Goal: Transaction & Acquisition: Purchase product/service

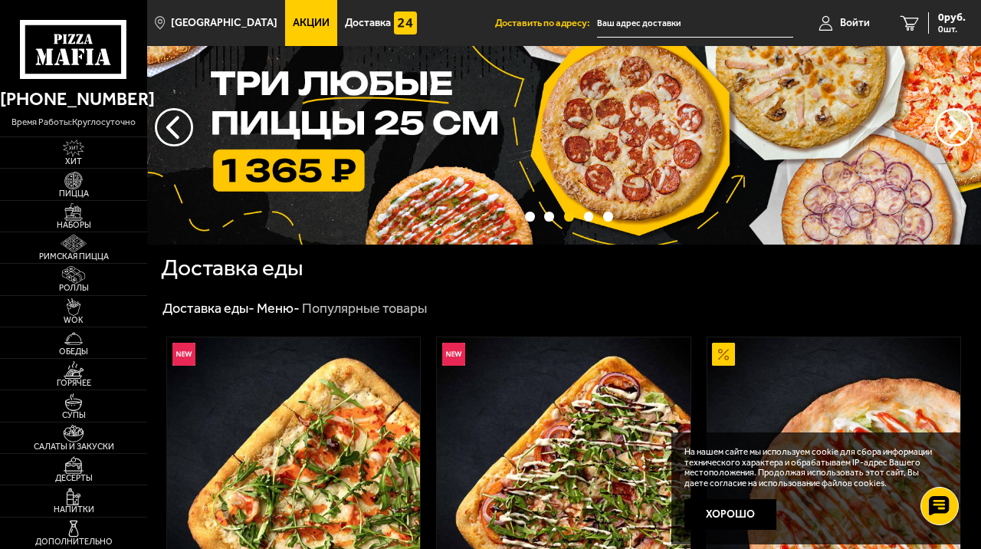
scroll to position [40, 0]
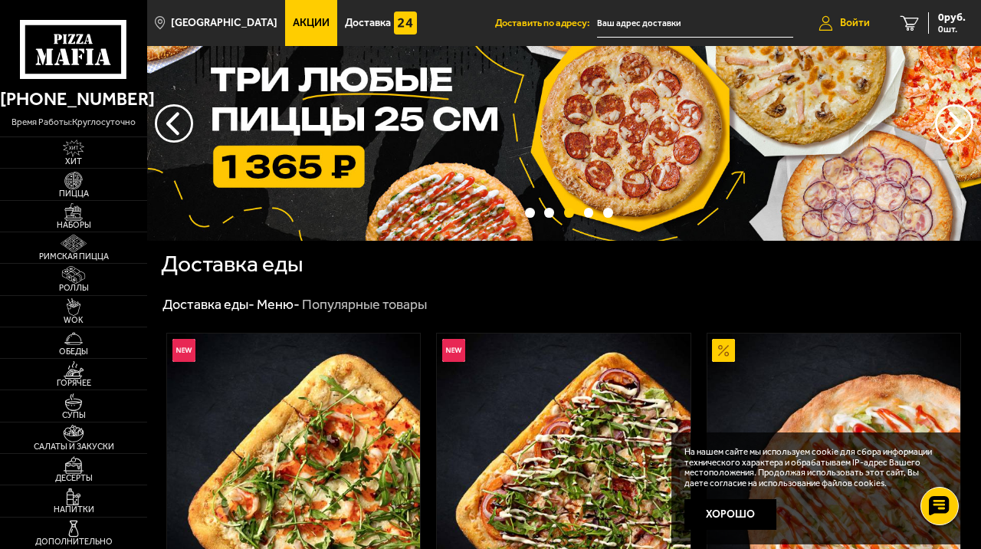
click at [851, 25] on span "Войти" at bounding box center [855, 23] width 30 height 11
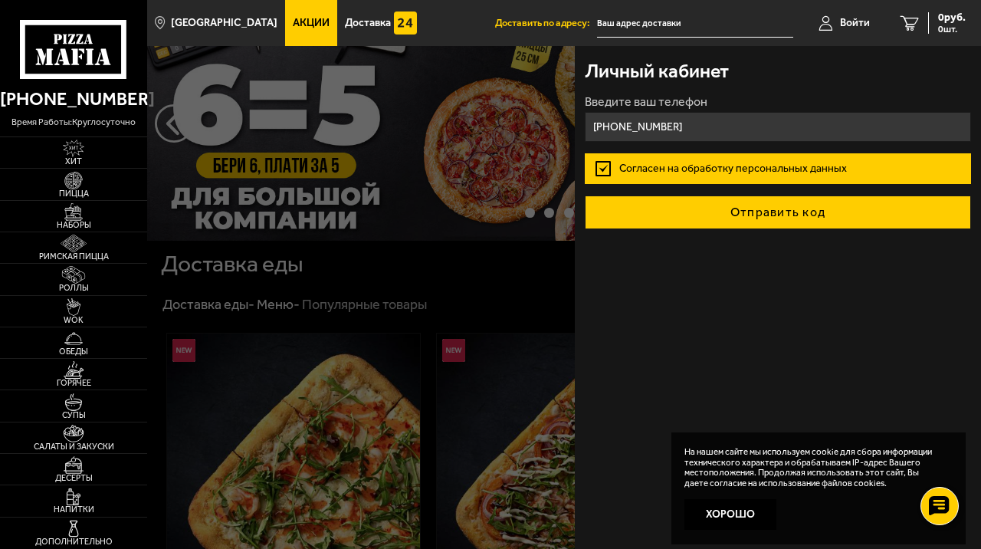
type input "[PHONE_NUMBER]"
click at [675, 217] on button "Отправить код" at bounding box center [778, 213] width 386 height 34
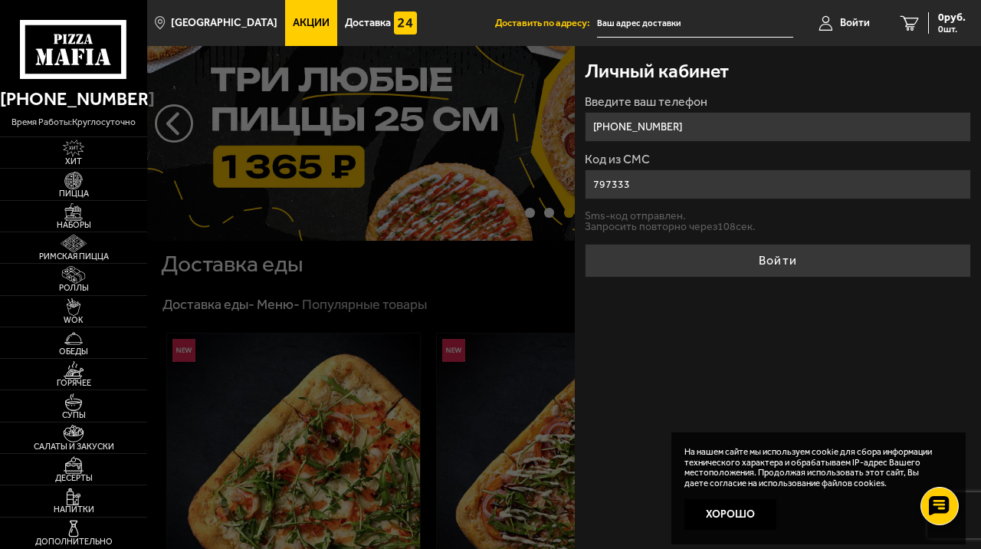
type input "797333"
click at [585, 244] on button "Войти" at bounding box center [778, 261] width 386 height 34
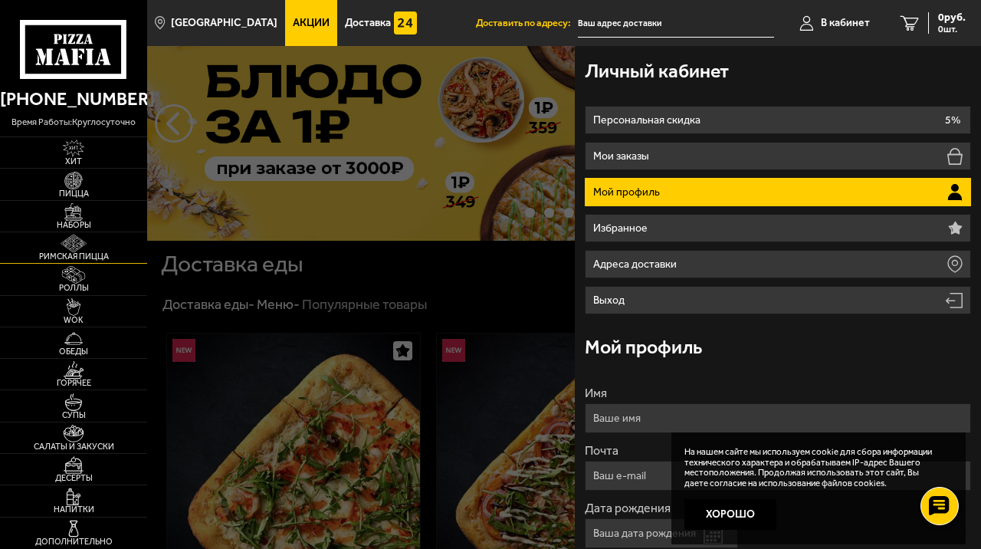
click at [132, 247] on link "Римская пицца" at bounding box center [73, 247] width 147 height 31
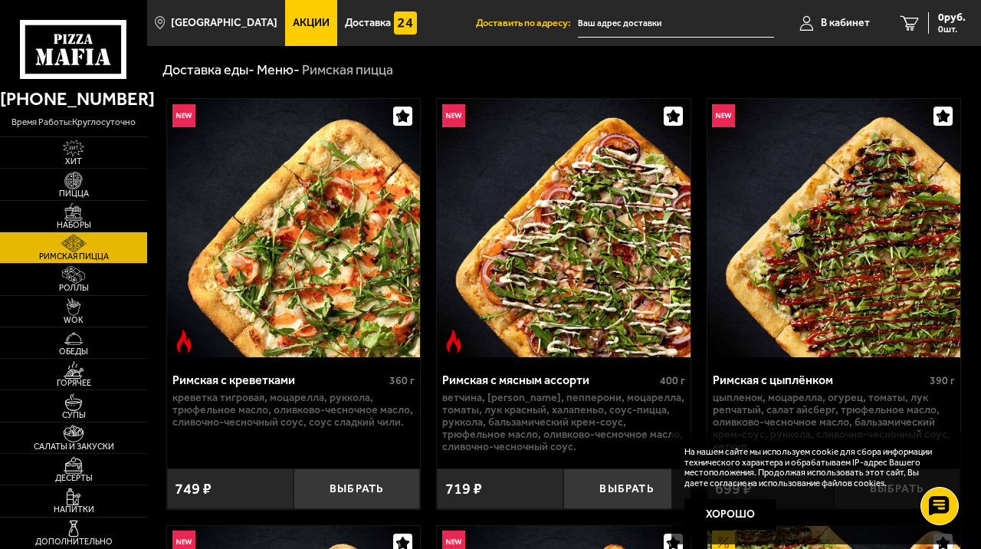
scroll to position [43, 0]
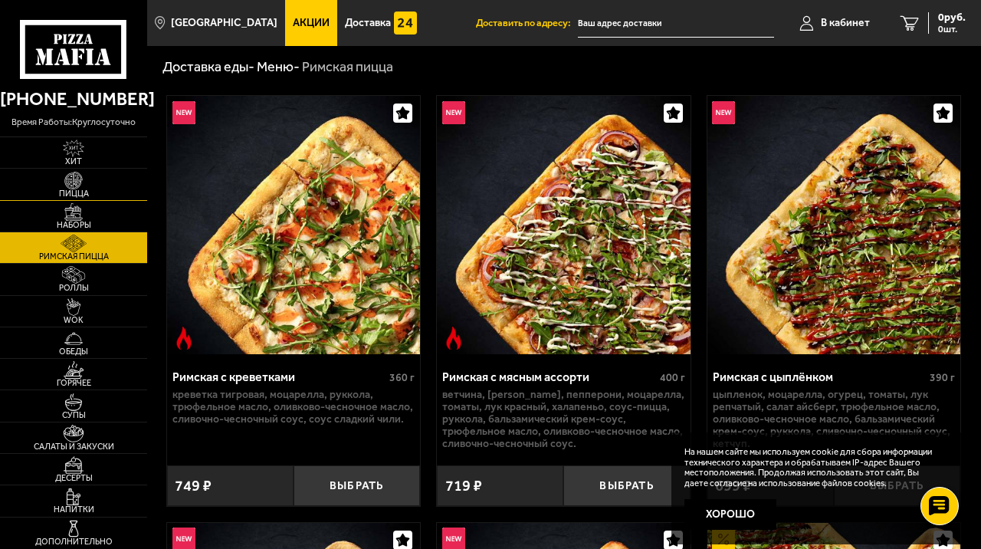
click at [116, 186] on link "Пицца" at bounding box center [73, 184] width 147 height 31
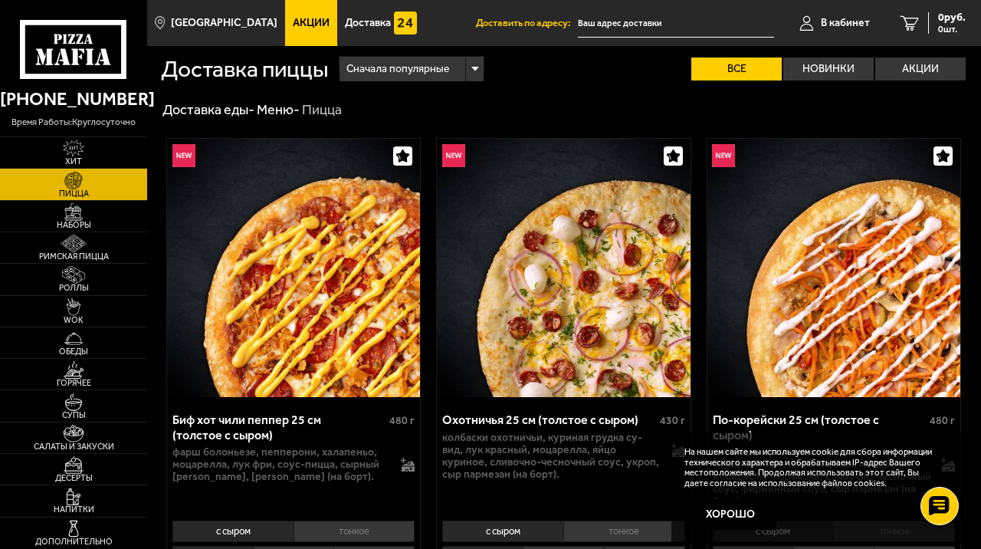
scroll to position [28, 0]
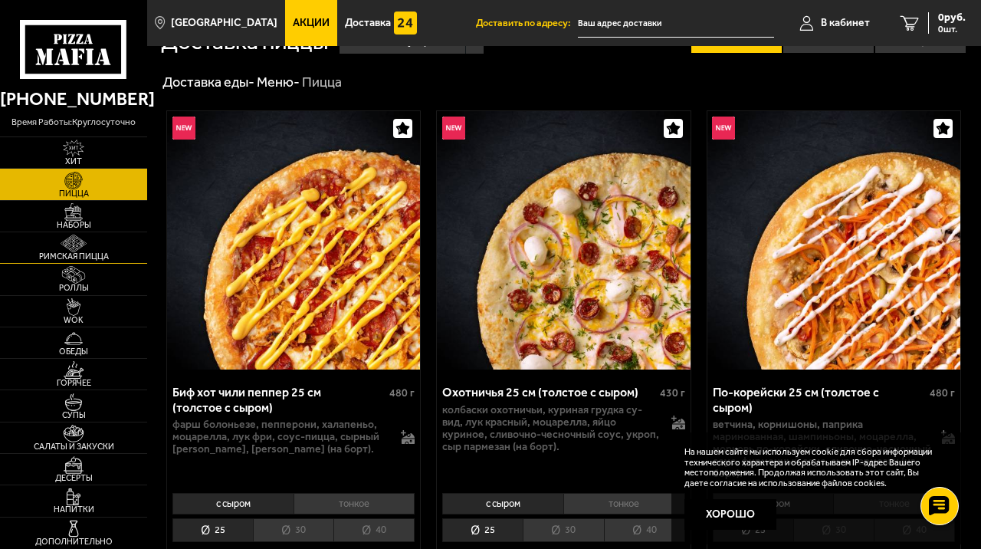
click at [69, 241] on img at bounding box center [73, 244] width 39 height 18
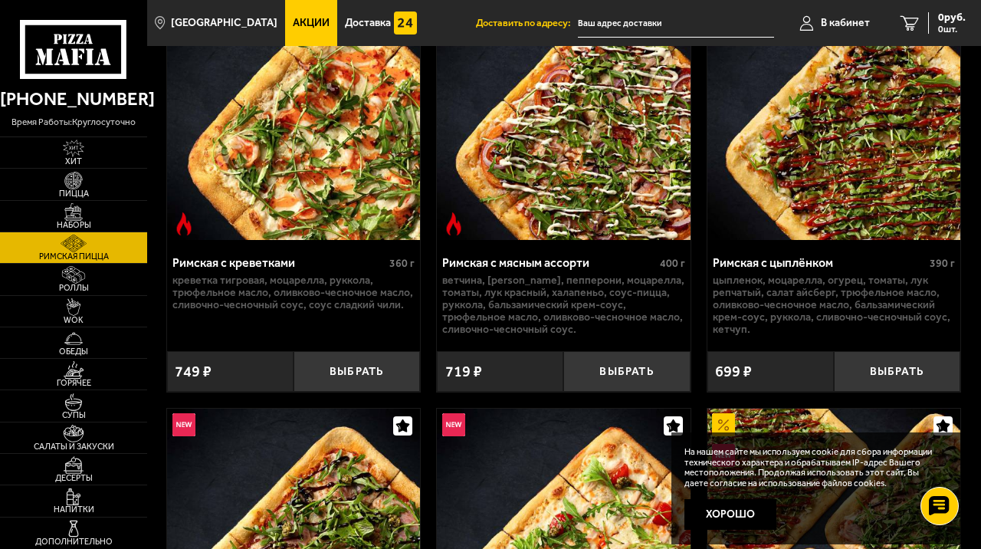
scroll to position [247, 0]
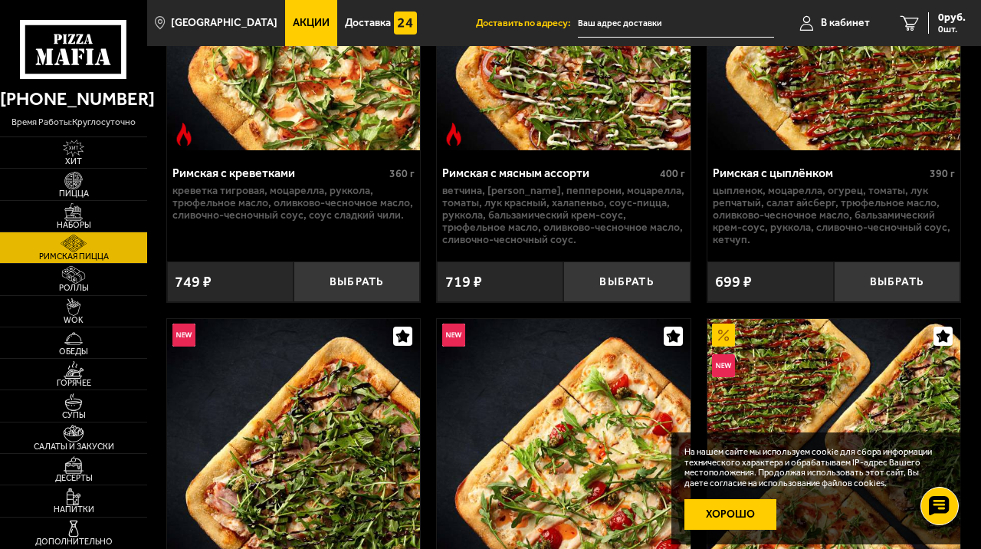
click at [713, 517] on button "Хорошо" at bounding box center [731, 514] width 92 height 31
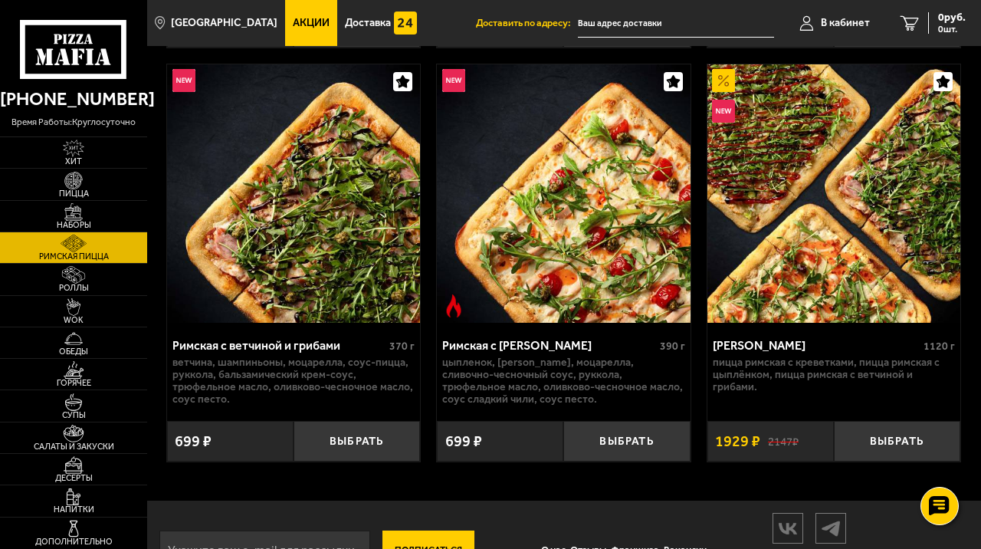
scroll to position [504, 0]
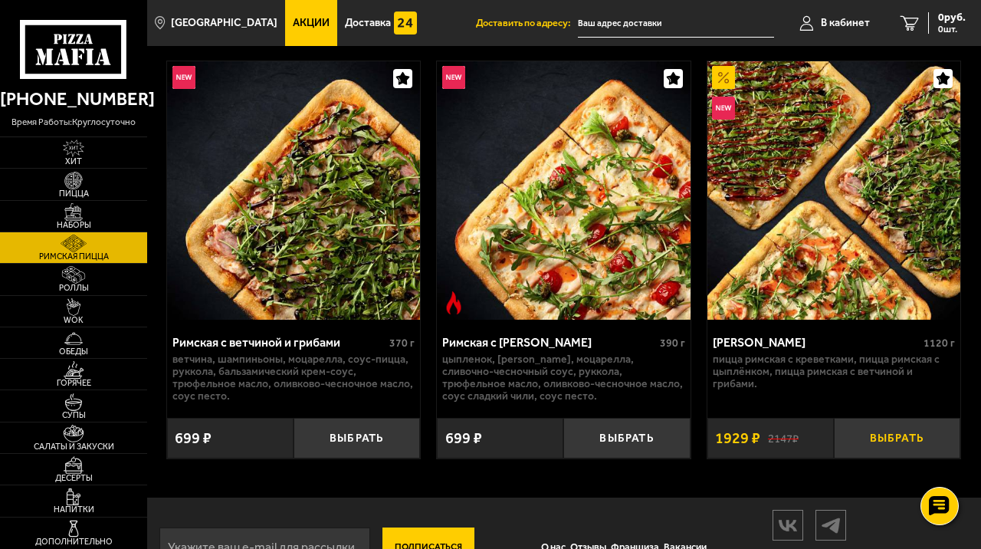
click at [863, 437] on button "Выбрать" at bounding box center [897, 438] width 127 height 41
click at [810, 266] on img at bounding box center [834, 190] width 253 height 258
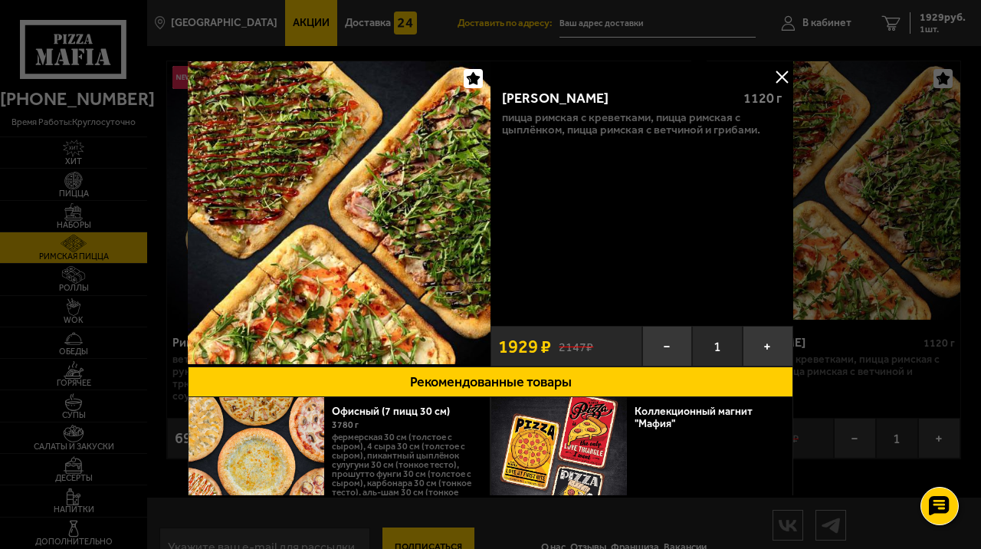
click at [784, 79] on button at bounding box center [782, 76] width 23 height 23
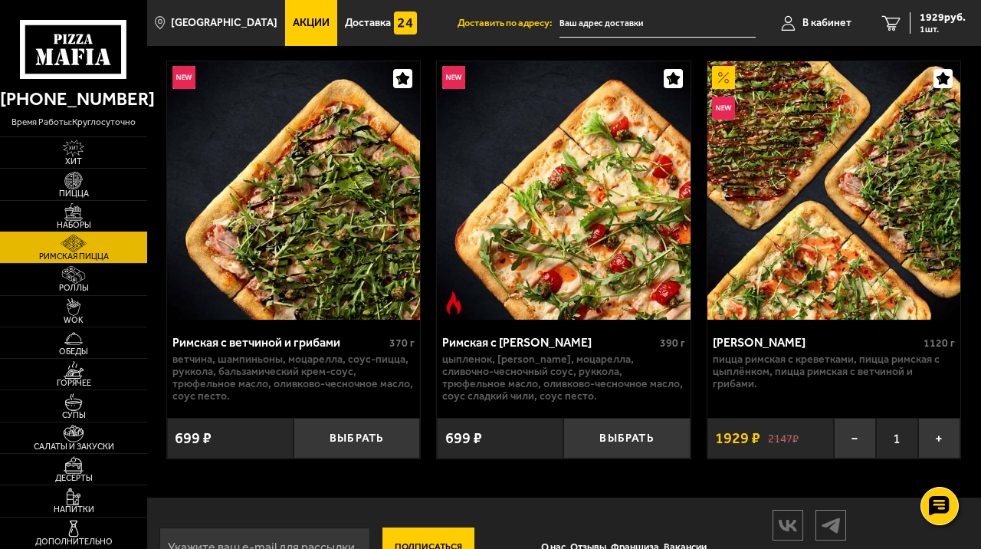
scroll to position [553, 0]
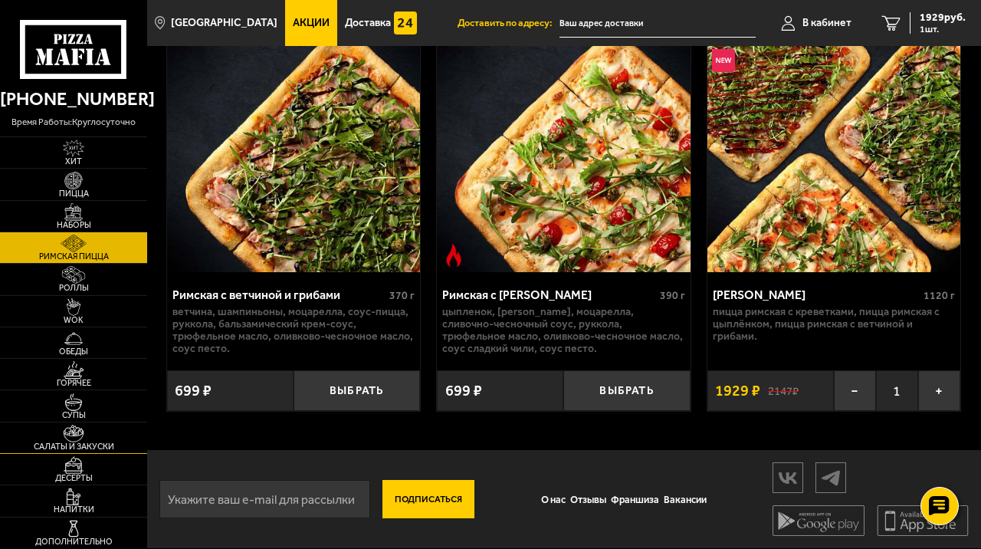
click at [81, 444] on span "Салаты и закуски" at bounding box center [73, 446] width 147 height 8
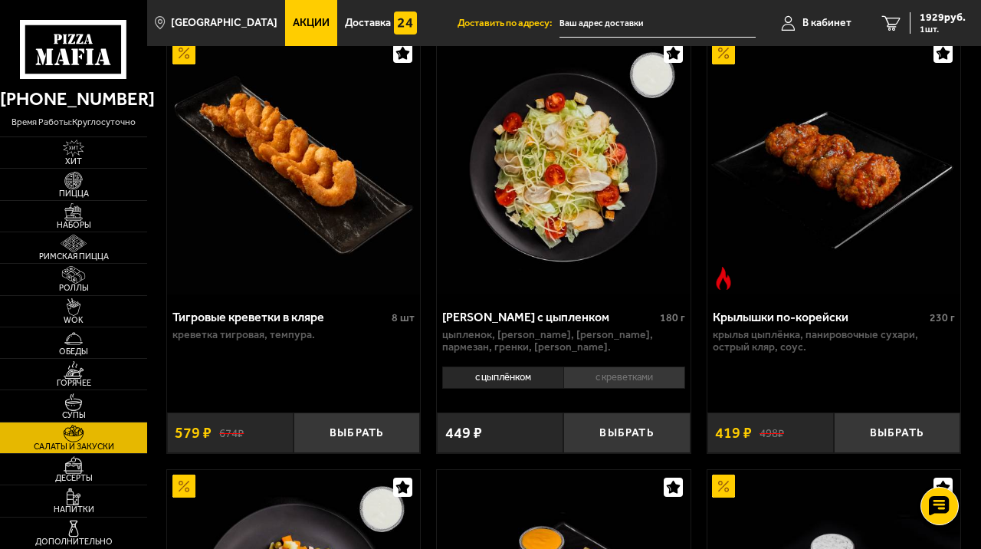
scroll to position [130, 0]
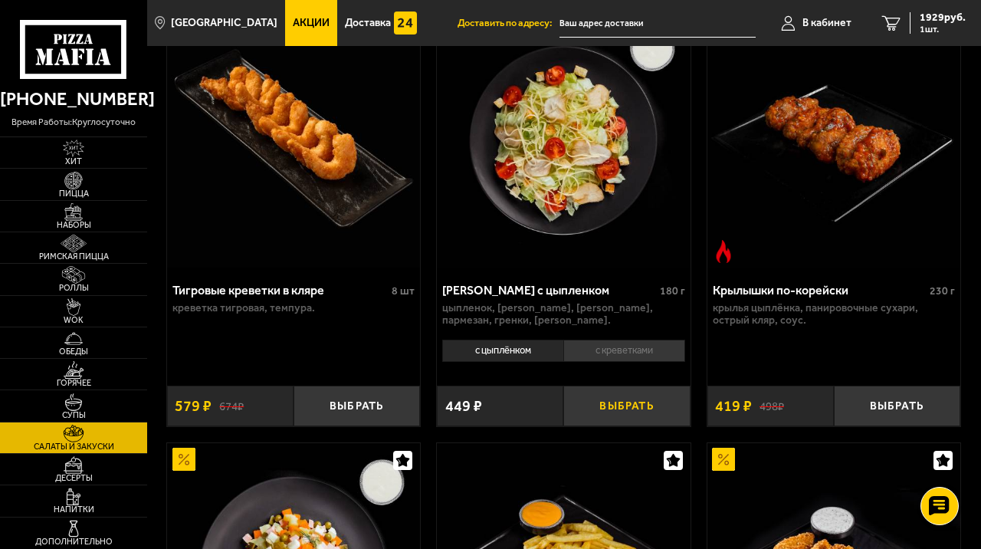
click at [613, 406] on button "Выбрать" at bounding box center [627, 406] width 127 height 41
click at [622, 340] on li "с креветками" at bounding box center [625, 350] width 122 height 21
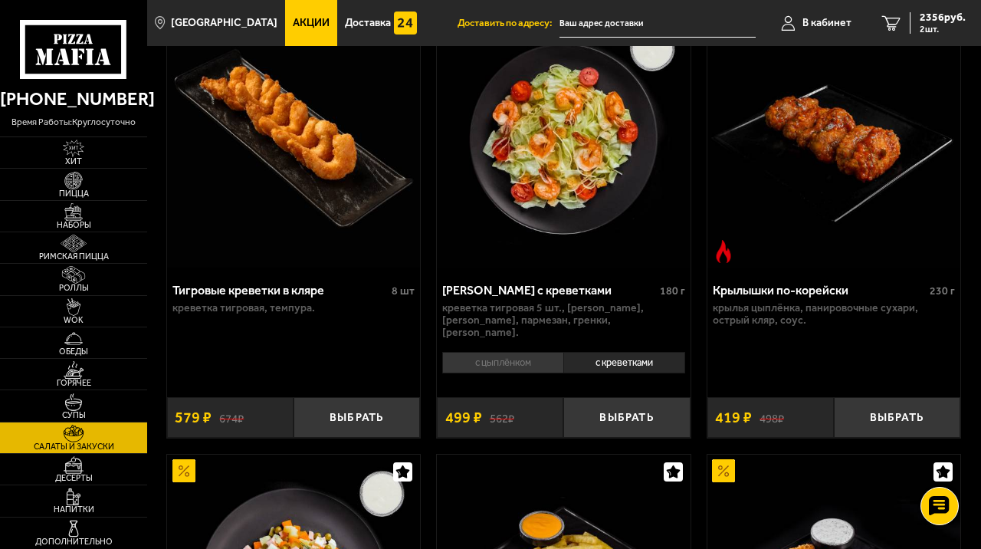
click at [521, 352] on li "с цыплёнком" at bounding box center [502, 362] width 121 height 21
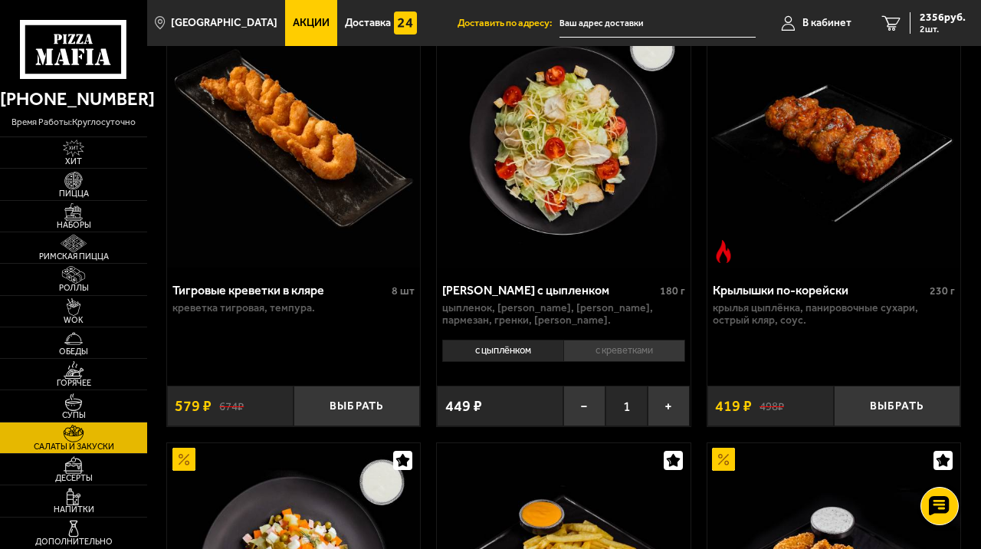
click at [634, 357] on li "с креветками" at bounding box center [625, 350] width 122 height 21
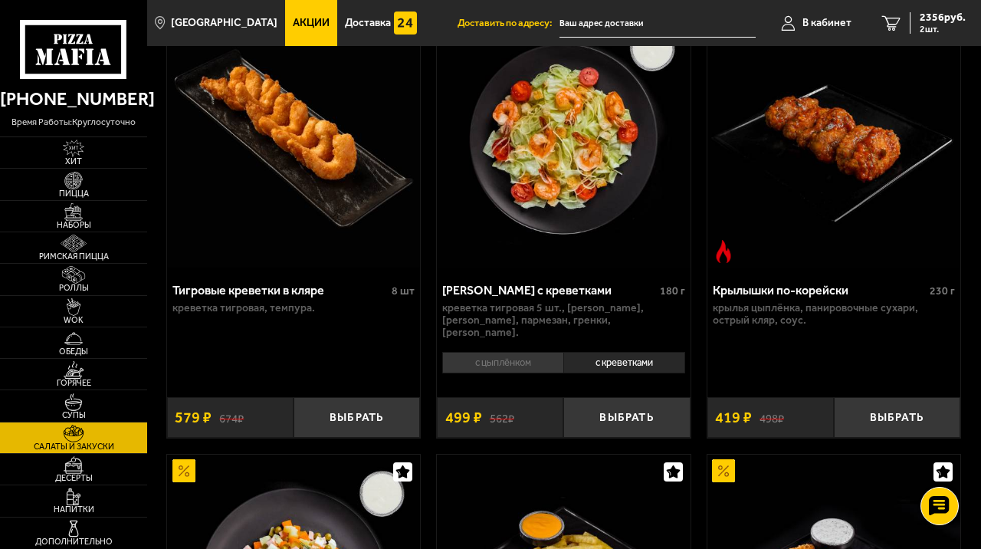
click at [547, 352] on li "с цыплёнком" at bounding box center [502, 362] width 121 height 21
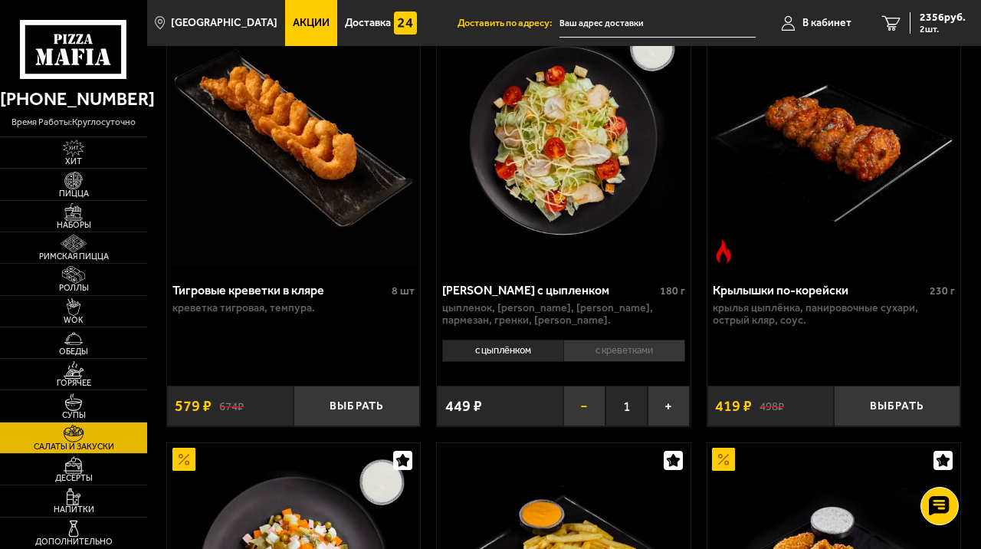
click at [590, 411] on button "−" at bounding box center [585, 406] width 42 height 41
click at [624, 357] on li "с креветками" at bounding box center [625, 350] width 122 height 21
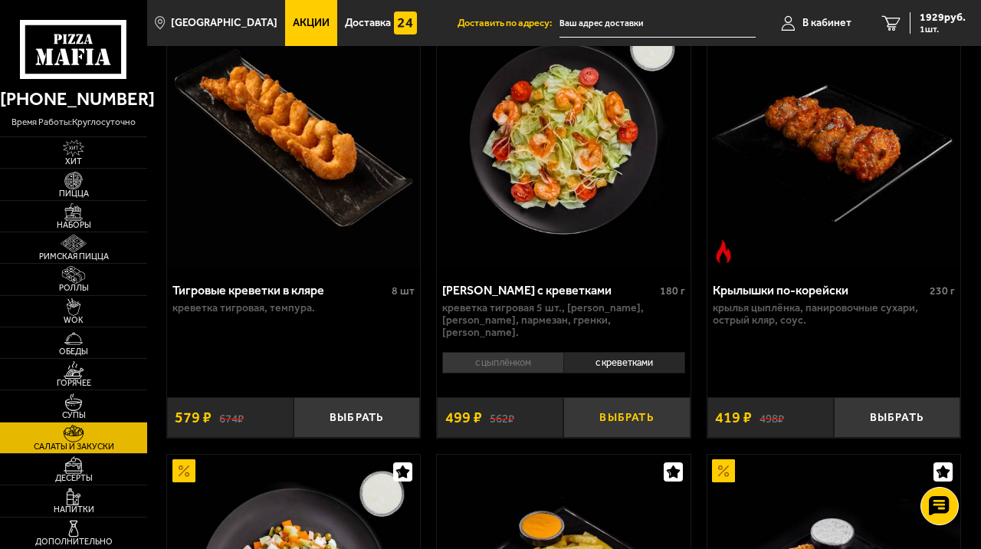
click at [629, 409] on button "Выбрать" at bounding box center [627, 417] width 127 height 41
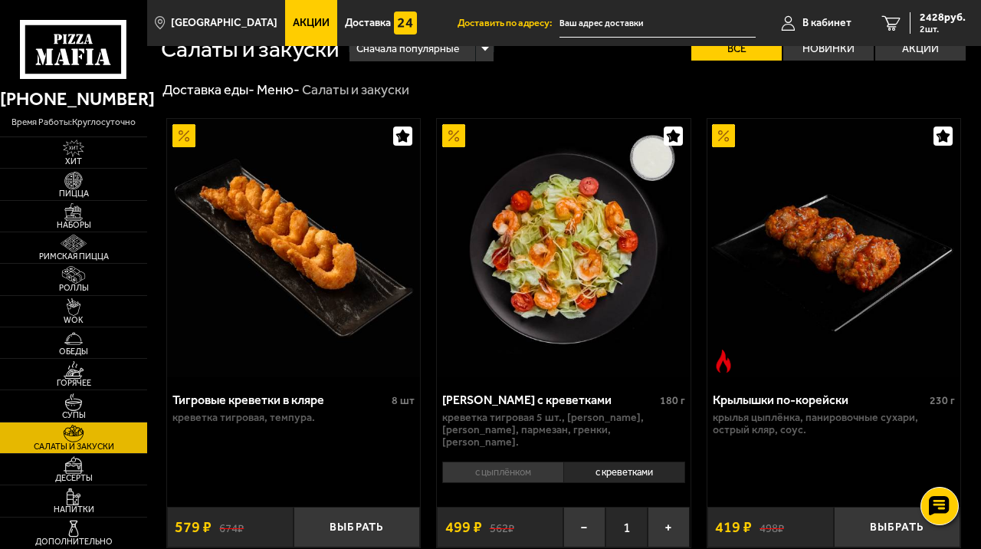
scroll to position [0, 0]
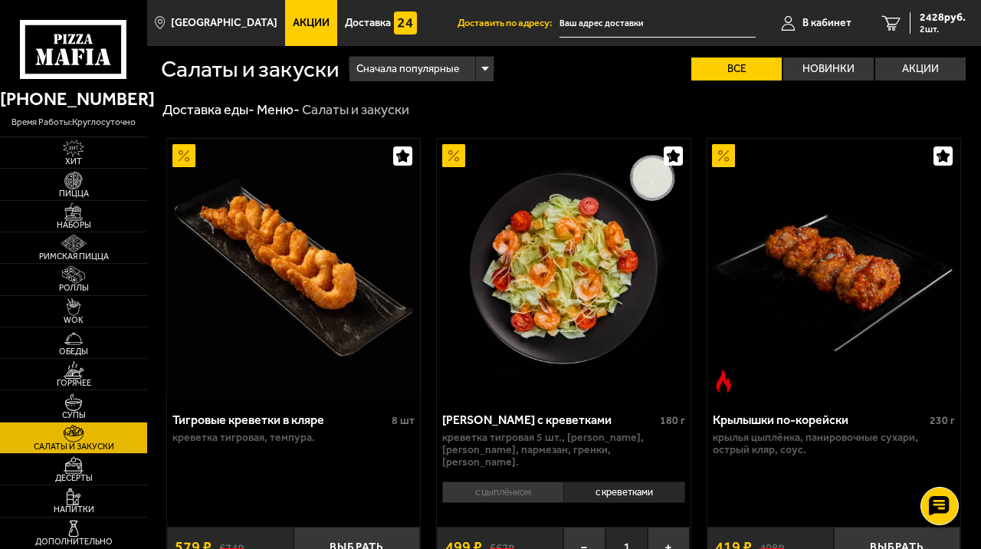
click at [626, 22] on input "text" at bounding box center [658, 23] width 196 height 28
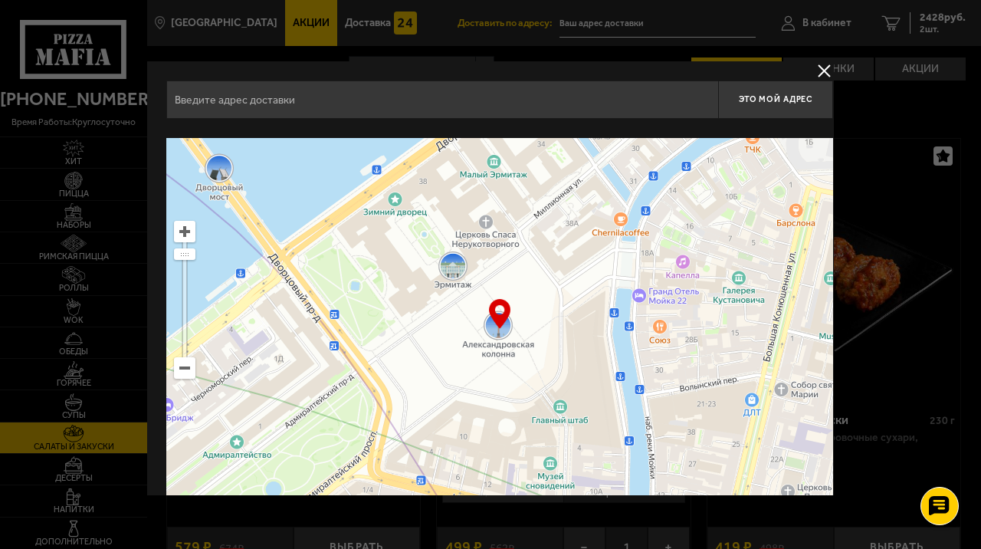
click at [344, 106] on input "text" at bounding box center [442, 100] width 552 height 38
type input "о"
type input "л"
type input "кулб ласточка"
click at [293, 113] on input "кулб ласточка" at bounding box center [442, 100] width 552 height 38
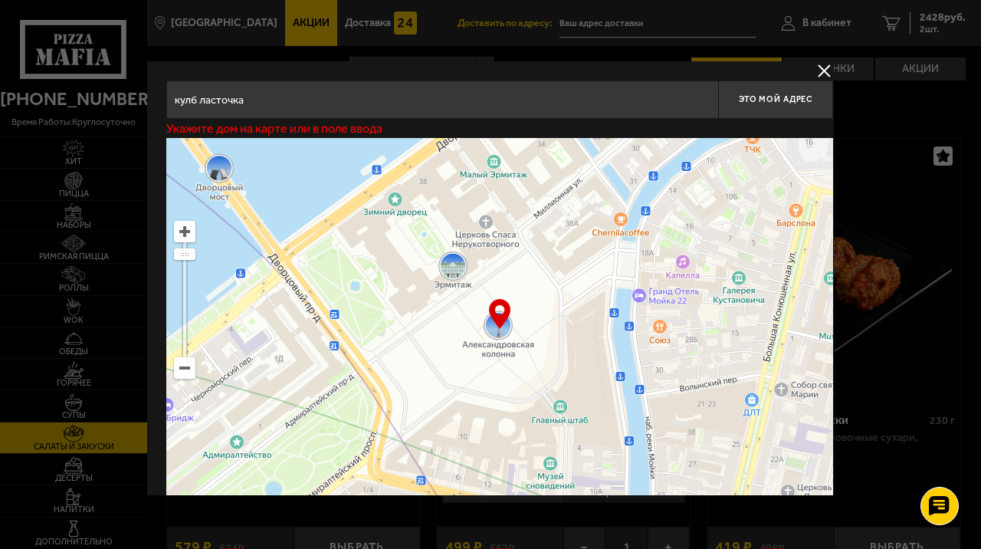
click at [293, 113] on input "кулб ласточка" at bounding box center [442, 100] width 552 height 38
paste input "[STREET_ADDRESS]"
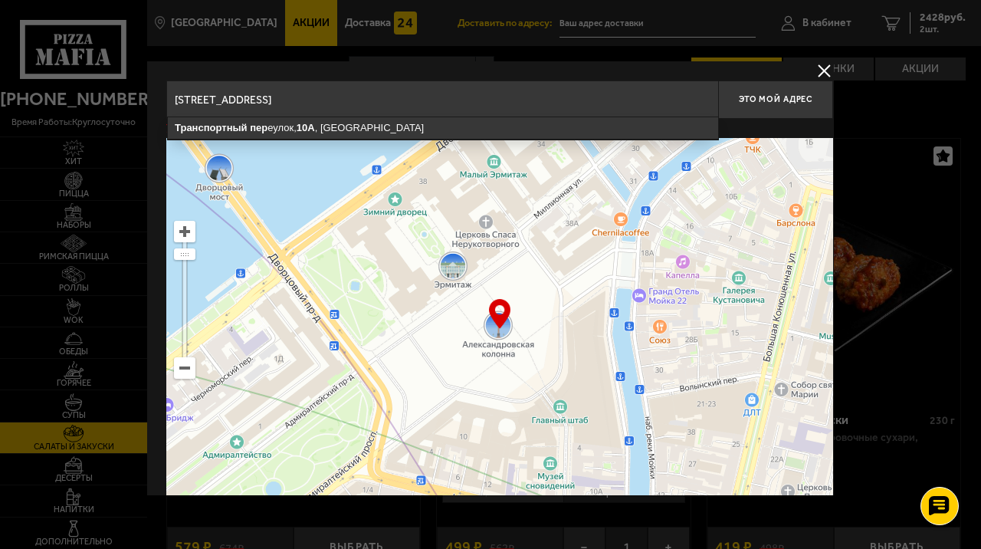
click at [392, 96] on input "[STREET_ADDRESS]" at bounding box center [442, 100] width 552 height 38
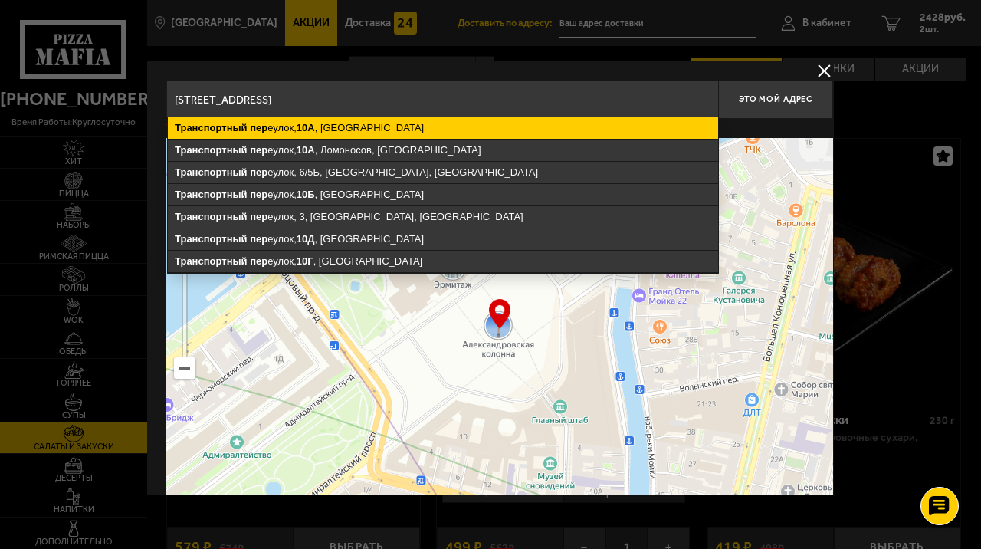
click at [340, 130] on ymaps "[STREET_ADDRESS]" at bounding box center [443, 127] width 550 height 21
type input "[STREET_ADDRESS]"
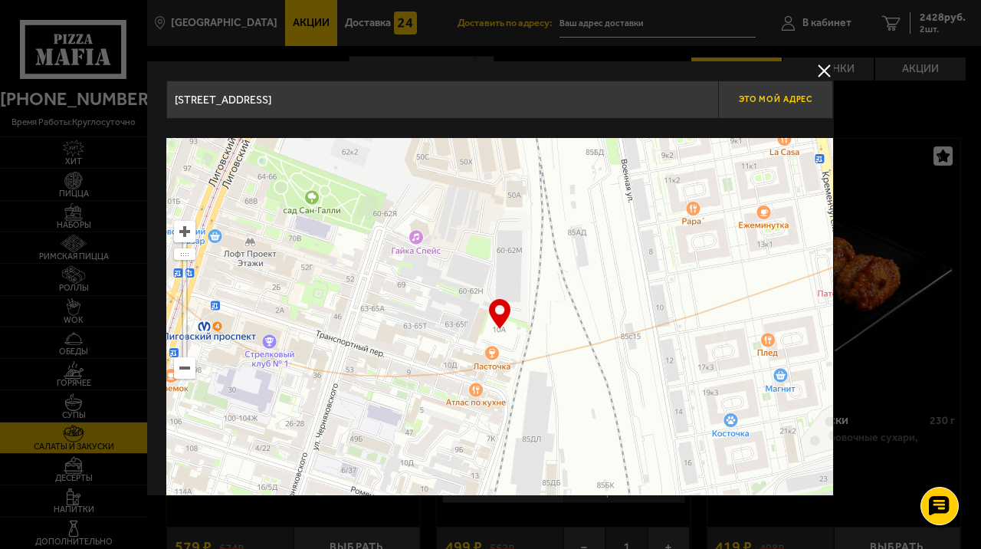
click at [762, 101] on span "Это мой адрес" at bounding box center [776, 99] width 74 height 10
type input "[STREET_ADDRESS]"
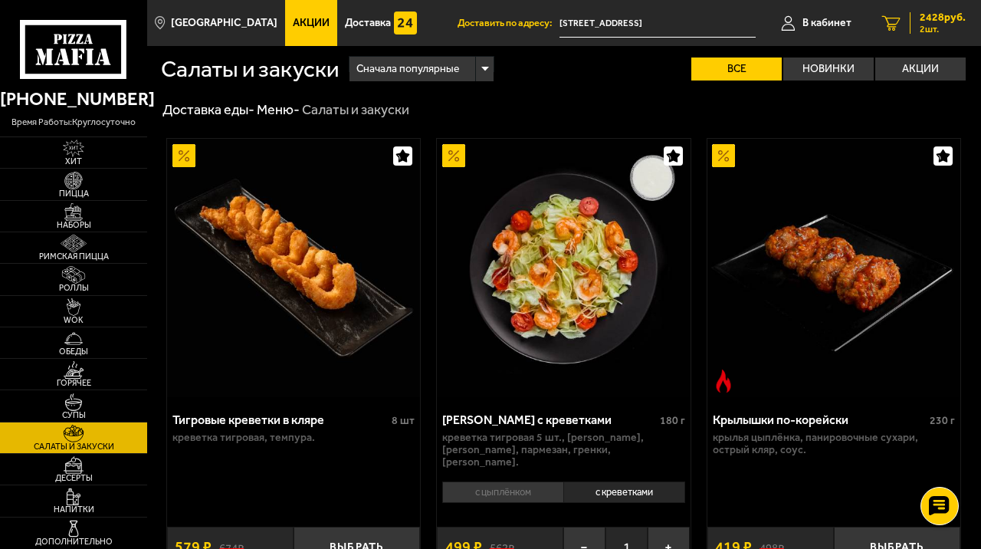
click at [934, 31] on span "2 шт." at bounding box center [943, 29] width 46 height 9
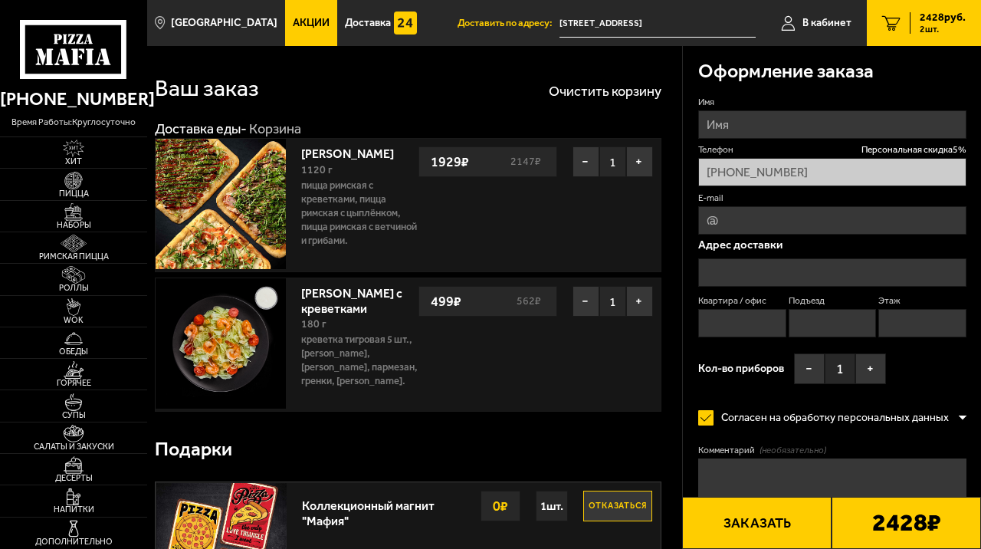
type input "[STREET_ADDRESS]"
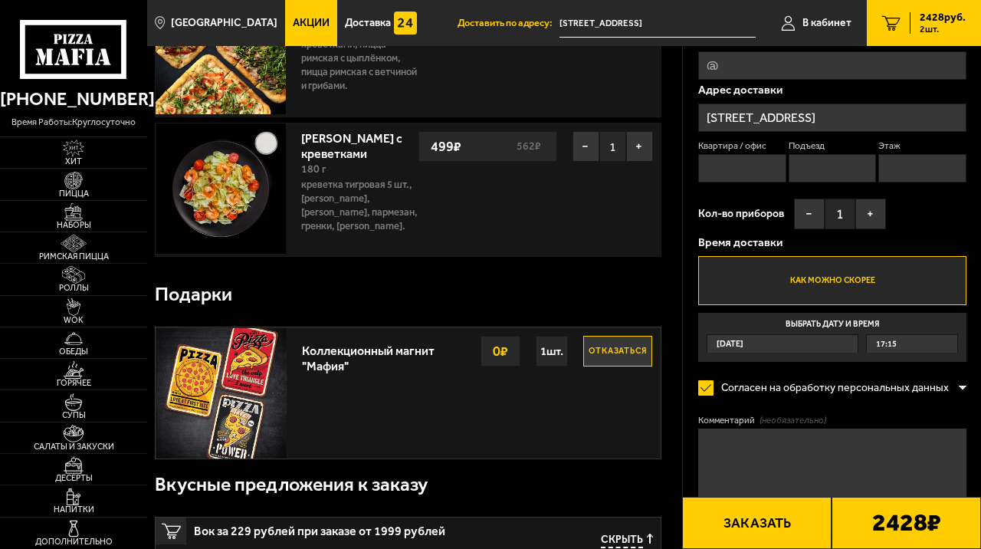
scroll to position [159, 0]
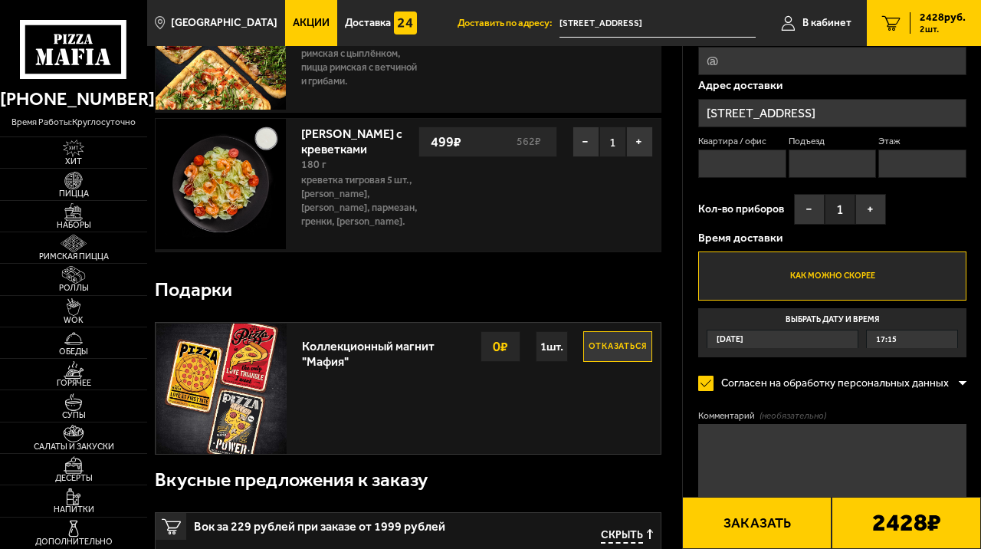
click at [896, 342] on span "17:15" at bounding box center [886, 339] width 21 height 18
click at [0, 0] on input "Выбрать дату и время [DATE] 17:15" at bounding box center [0, 0] width 0 height 0
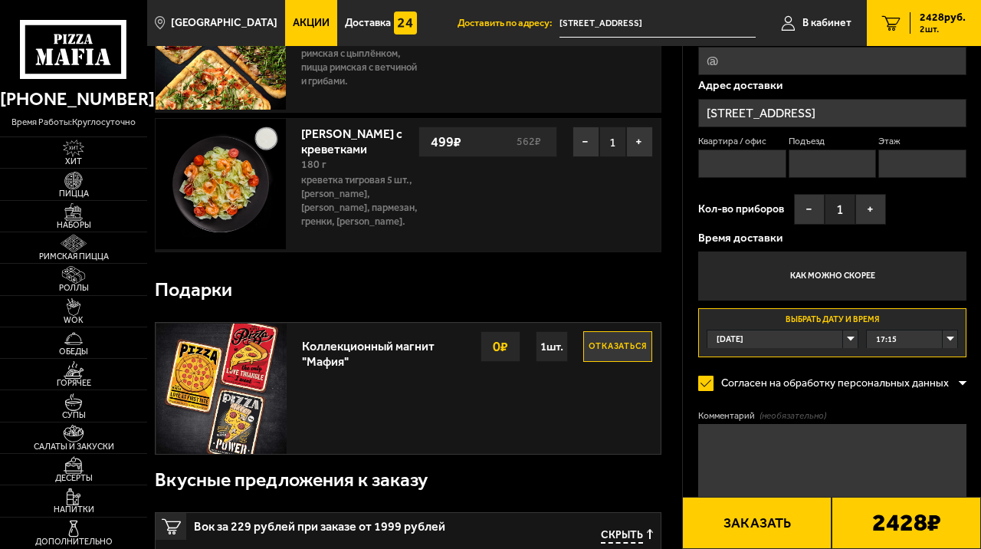
click at [893, 343] on span "17:15" at bounding box center [886, 339] width 21 height 18
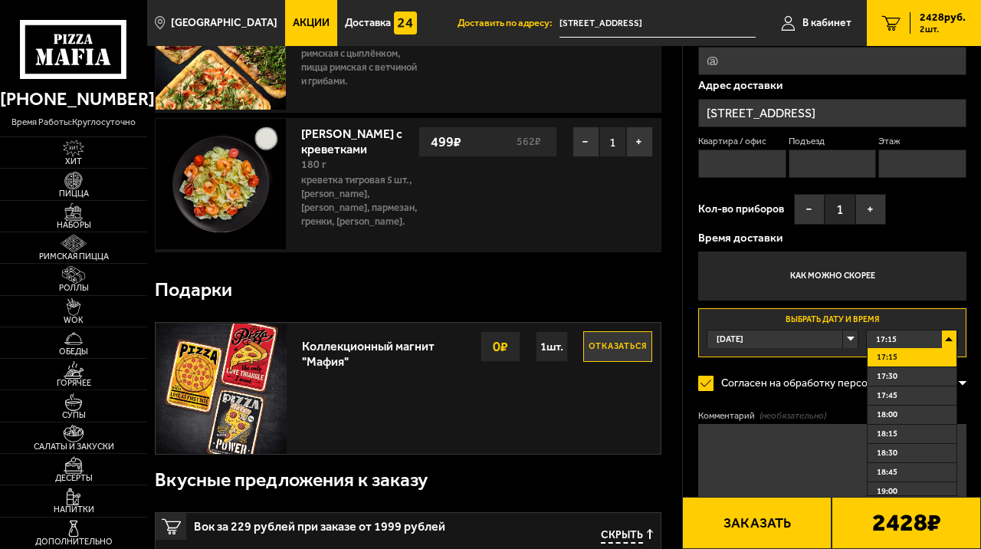
click at [892, 343] on span "17:15" at bounding box center [886, 339] width 21 height 18
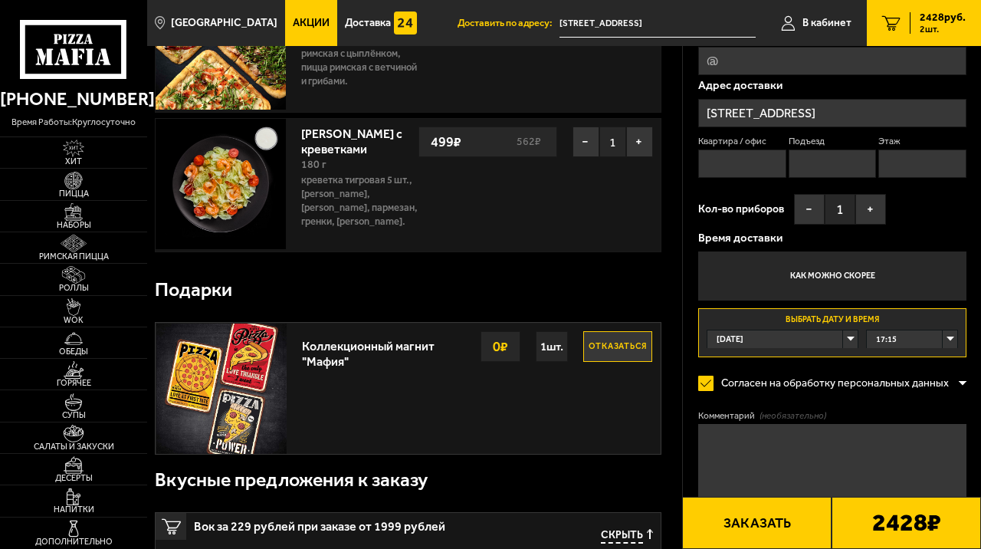
click at [892, 343] on span "17:15" at bounding box center [886, 339] width 21 height 18
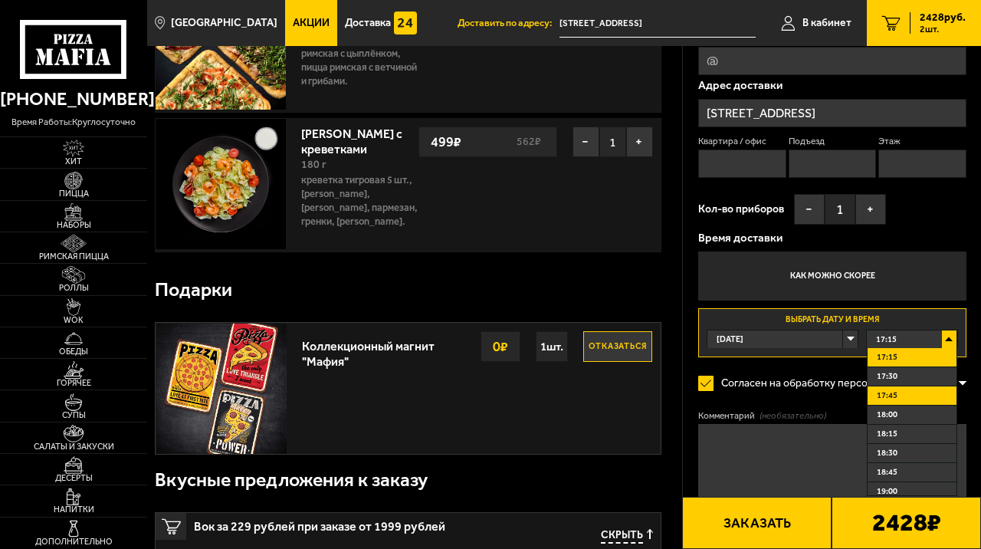
click at [906, 402] on li "17:45" at bounding box center [912, 395] width 89 height 19
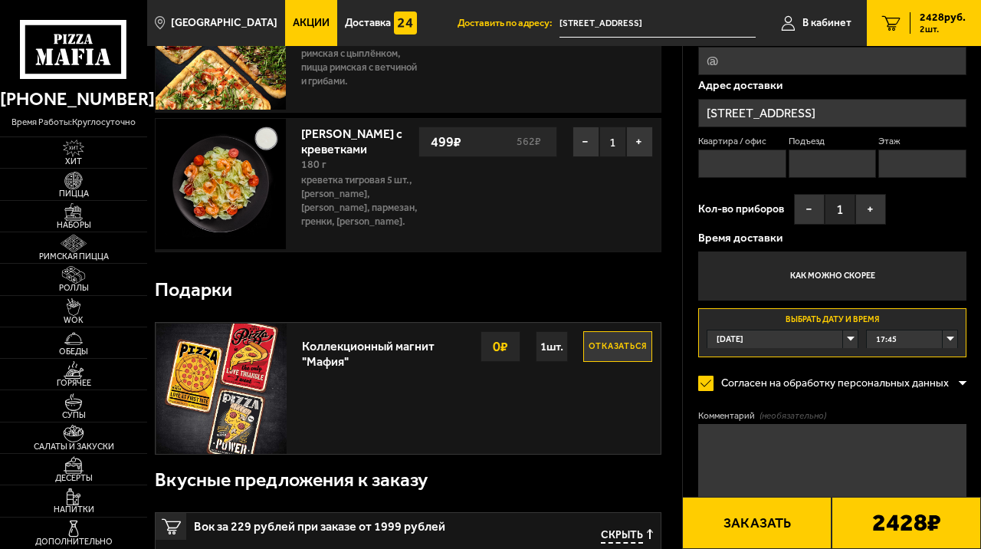
click at [688, 338] on div "Оформление заказа Имя Телефон Персональная скидка 5 % [PHONE_NUMBER] E-mail Адр…" at bounding box center [832, 233] width 299 height 693
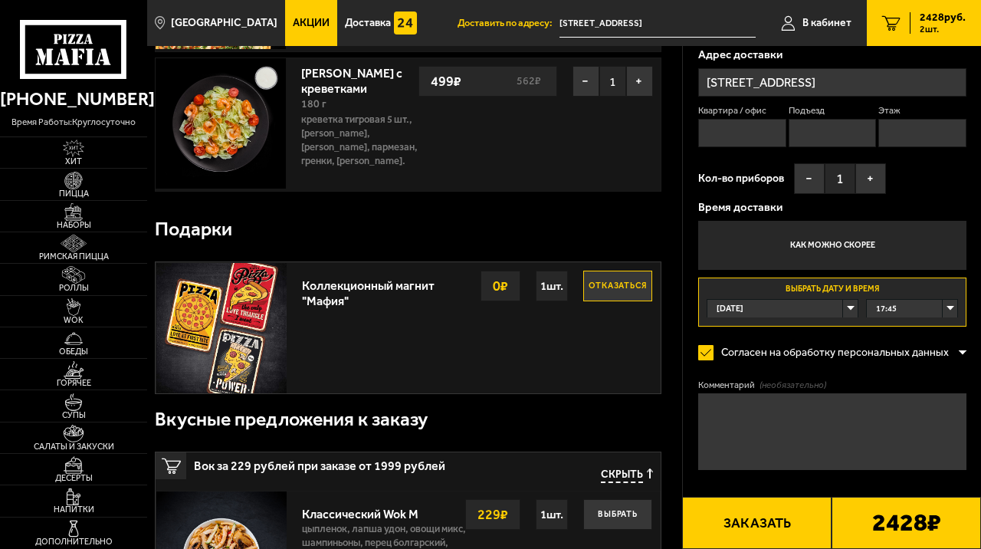
scroll to position [222, 0]
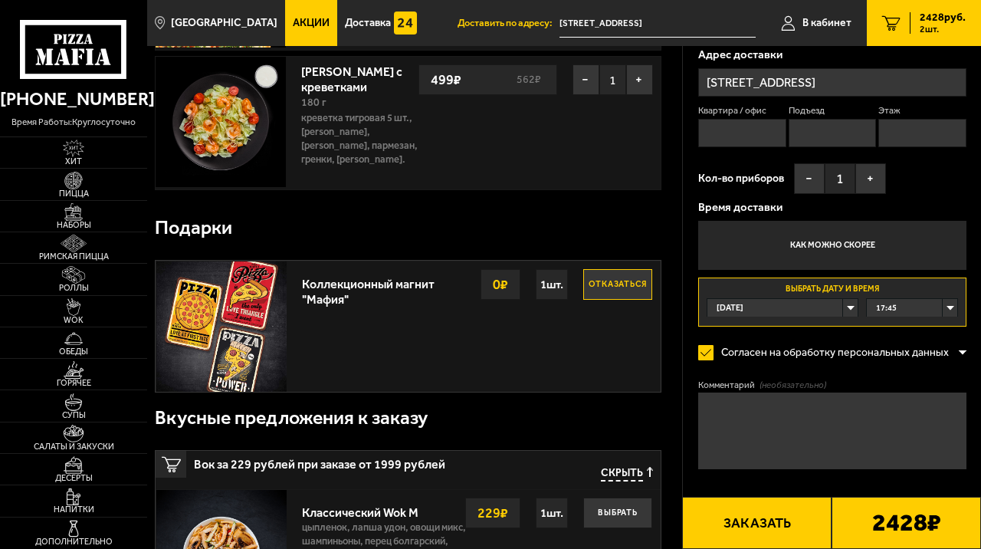
click at [864, 525] on div "2428 ₽" at bounding box center [907, 523] width 150 height 52
click at [761, 529] on button "Заказать" at bounding box center [757, 523] width 150 height 52
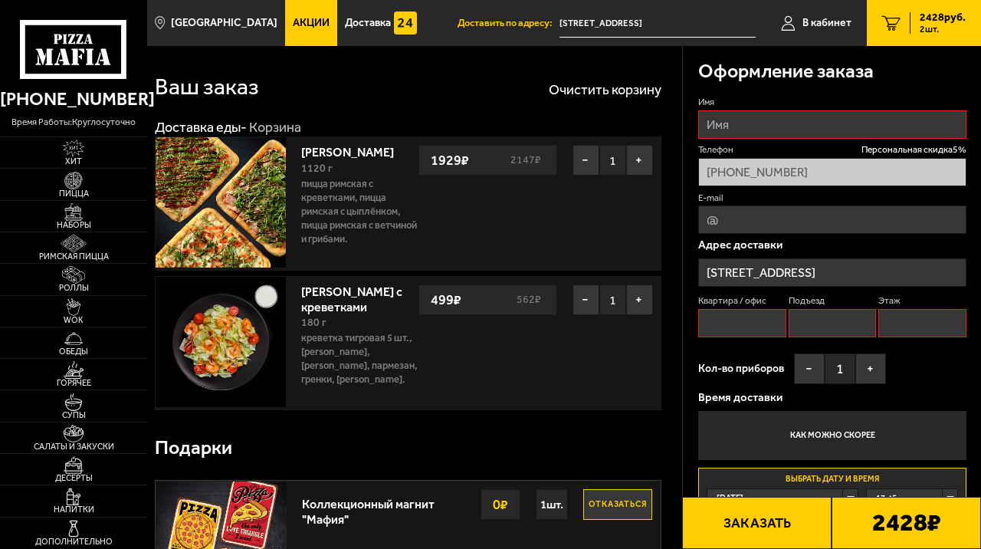
scroll to position [0, 0]
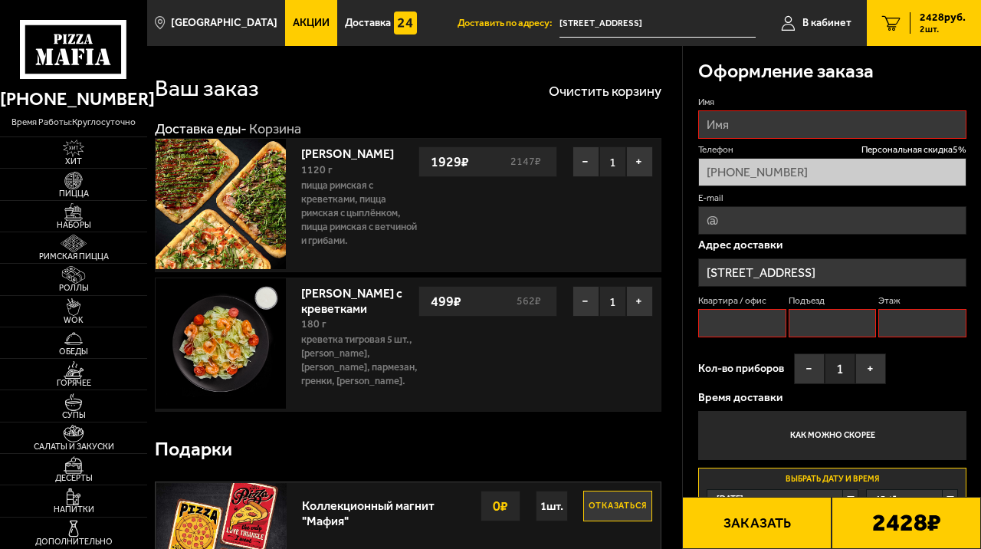
click at [767, 117] on input "Имя" at bounding box center [832, 124] width 268 height 28
type input "[PERSON_NAME]"
click at [748, 319] on input "Квартира / офис" at bounding box center [742, 323] width 88 height 28
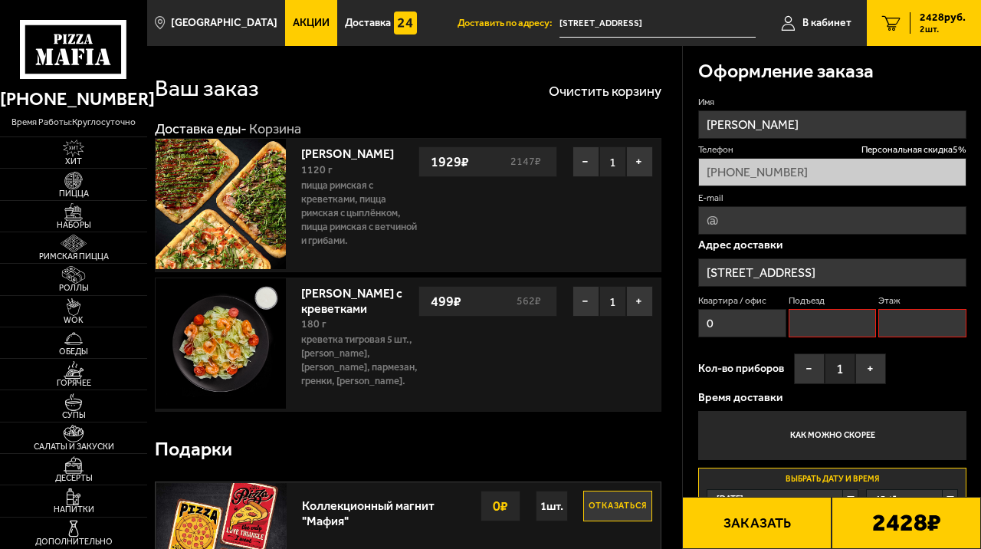
type input "0"
click at [689, 337] on div "Оформление заказа Имя [PERSON_NAME] скидка 5 % [PHONE_NUMBER] E-mail Адрес дост…" at bounding box center [832, 392] width 299 height 693
click at [736, 219] on input "E-mail" at bounding box center [832, 220] width 268 height 28
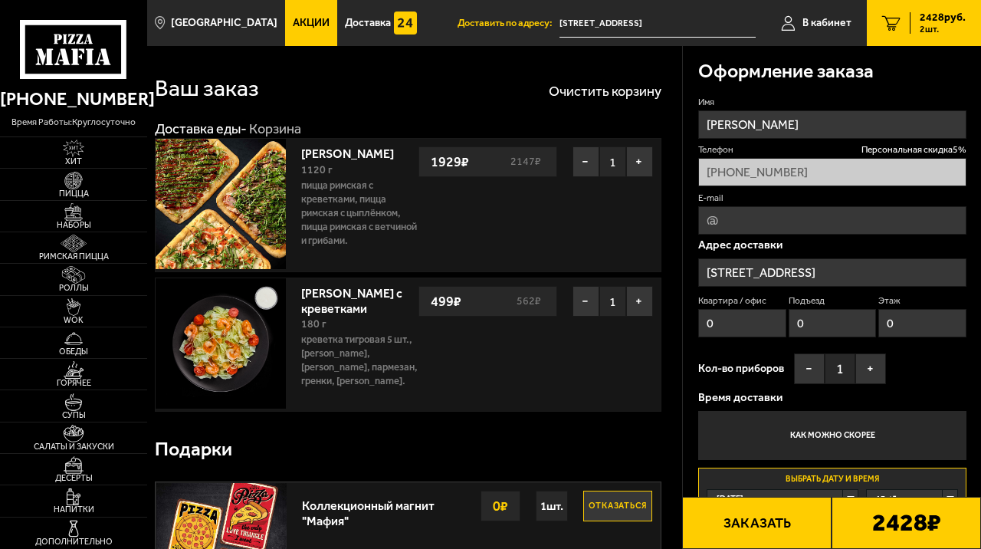
click at [691, 260] on div "Оформление заказа Имя [PERSON_NAME] скидка 5 % [PHONE_NUMBER] E-mail Адрес дост…" at bounding box center [832, 392] width 299 height 693
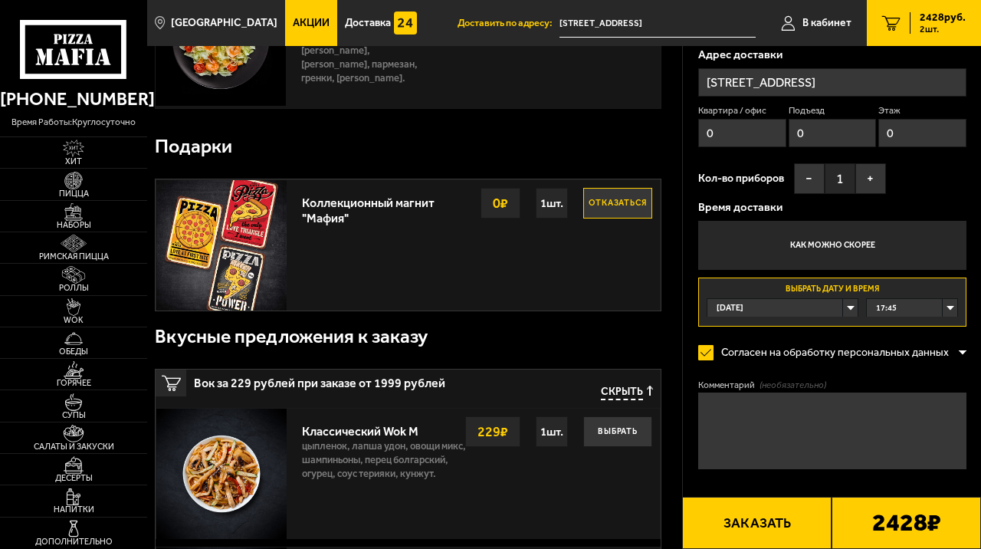
scroll to position [354, 0]
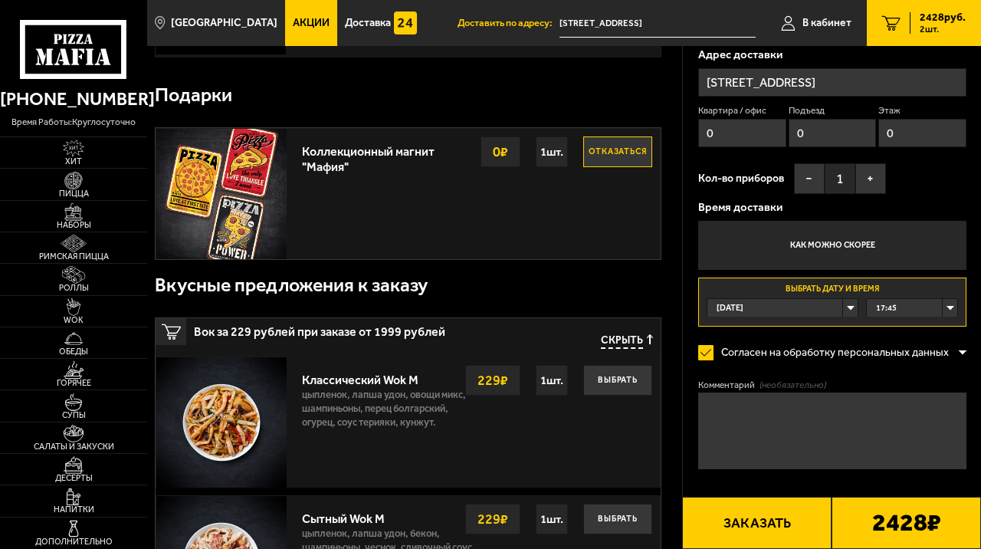
click at [725, 407] on textarea "Комментарий (необязательно)" at bounding box center [832, 431] width 268 height 77
type textarea "это клуб малый зал. позвонить, я выйду"
click at [795, 532] on button "Заказать" at bounding box center [757, 523] width 150 height 52
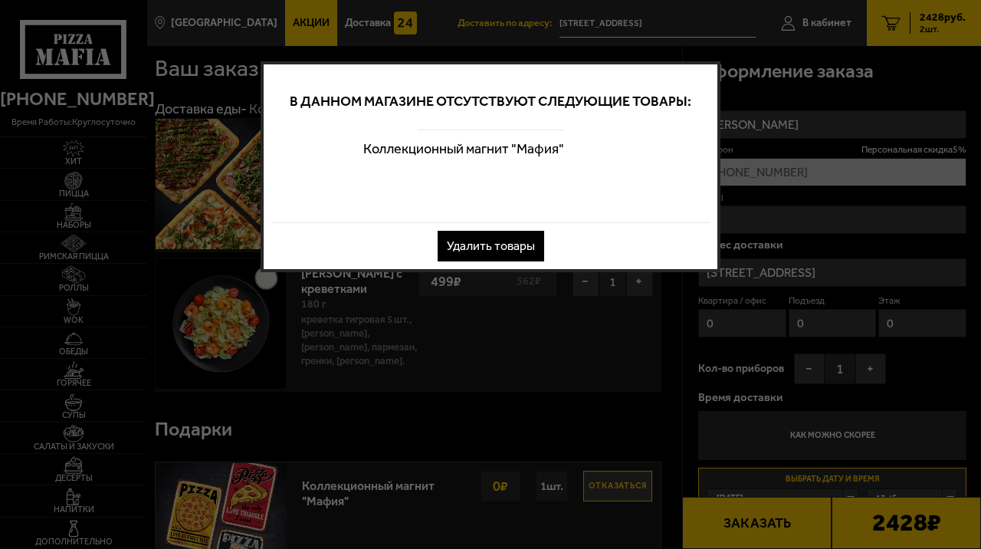
scroll to position [0, 0]
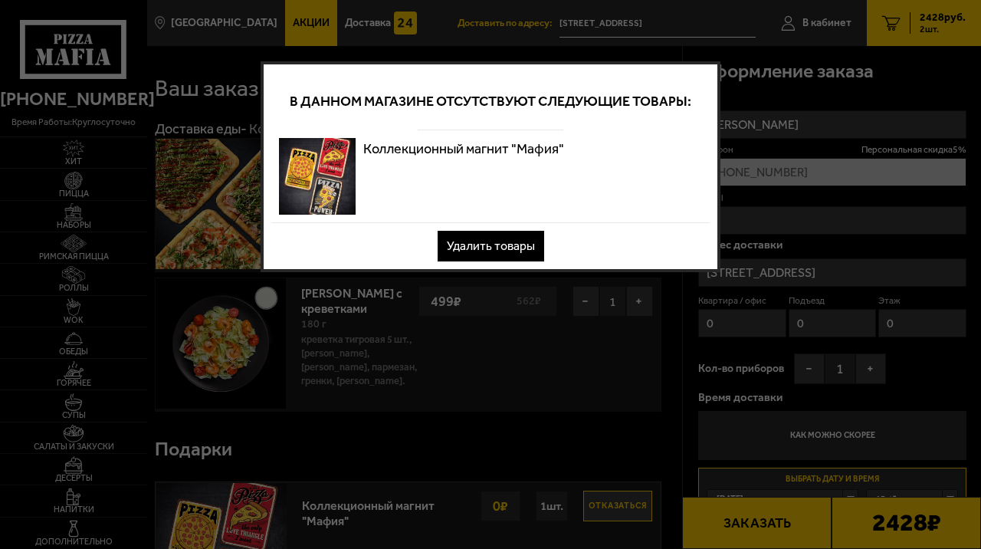
click at [514, 254] on button "Удалить товары" at bounding box center [491, 246] width 107 height 31
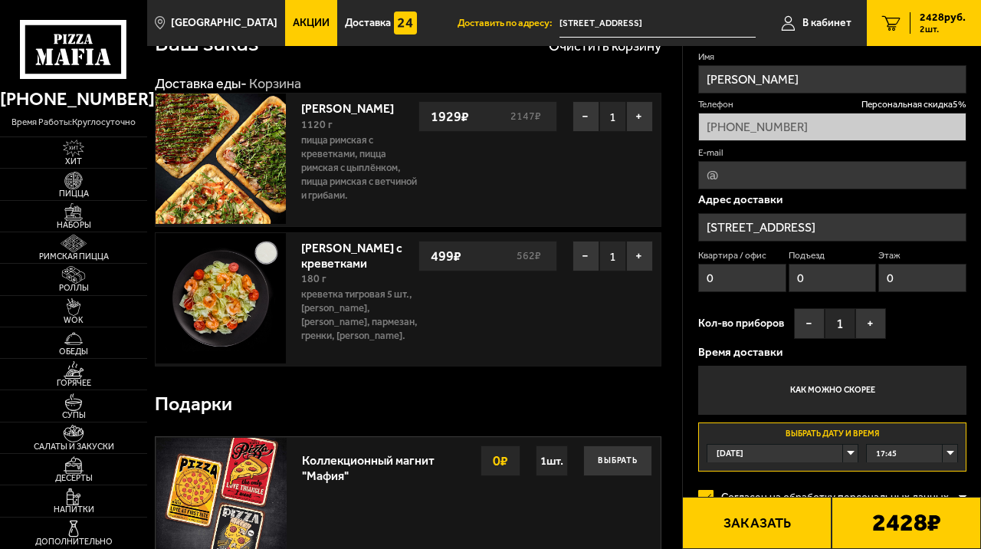
scroll to position [48, 0]
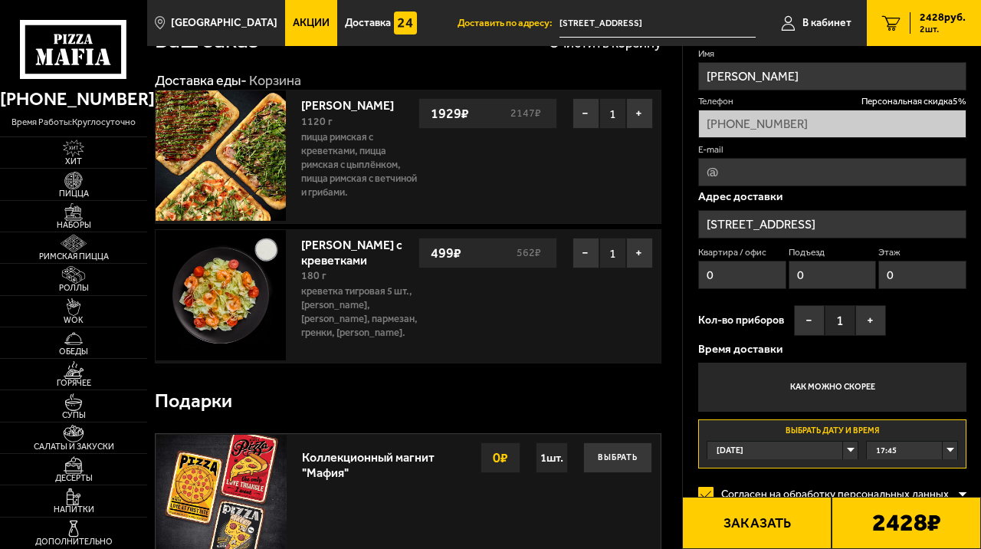
click at [790, 524] on button "Заказать" at bounding box center [757, 523] width 150 height 52
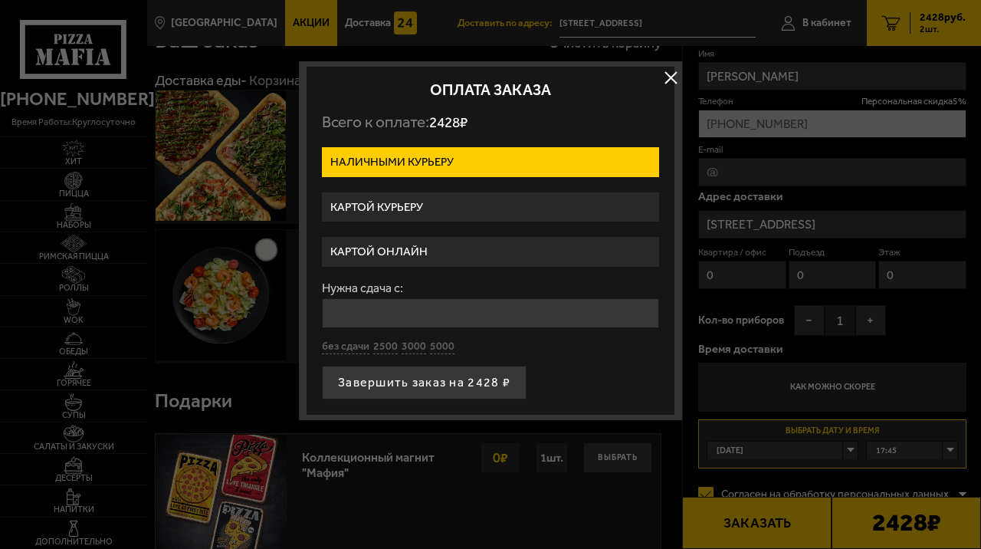
click at [508, 207] on label "Картой курьеру" at bounding box center [490, 207] width 337 height 30
click at [0, 0] on input "Картой курьеру" at bounding box center [0, 0] width 0 height 0
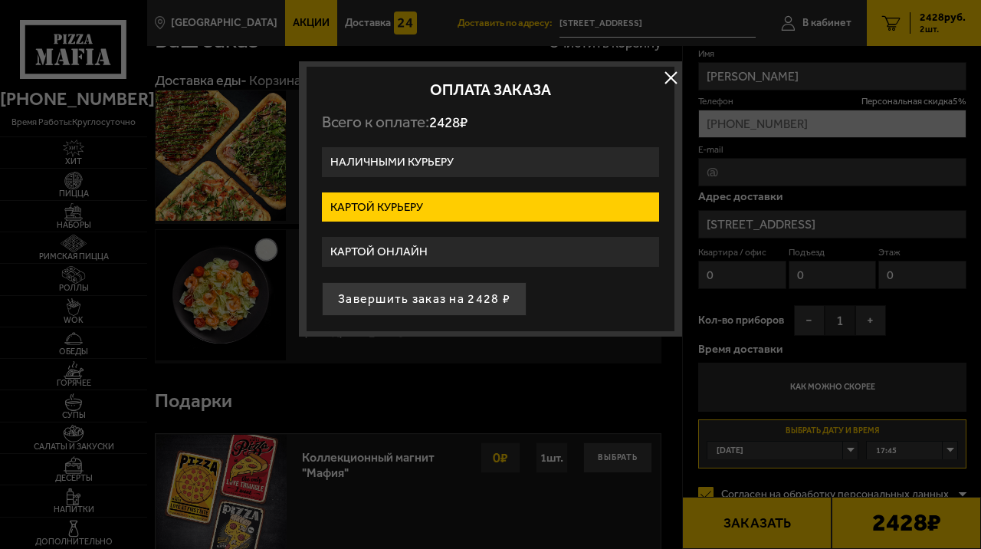
click at [519, 162] on label "Наличными курьеру" at bounding box center [490, 162] width 337 height 30
click at [0, 0] on input "Наличными курьеру" at bounding box center [0, 0] width 0 height 0
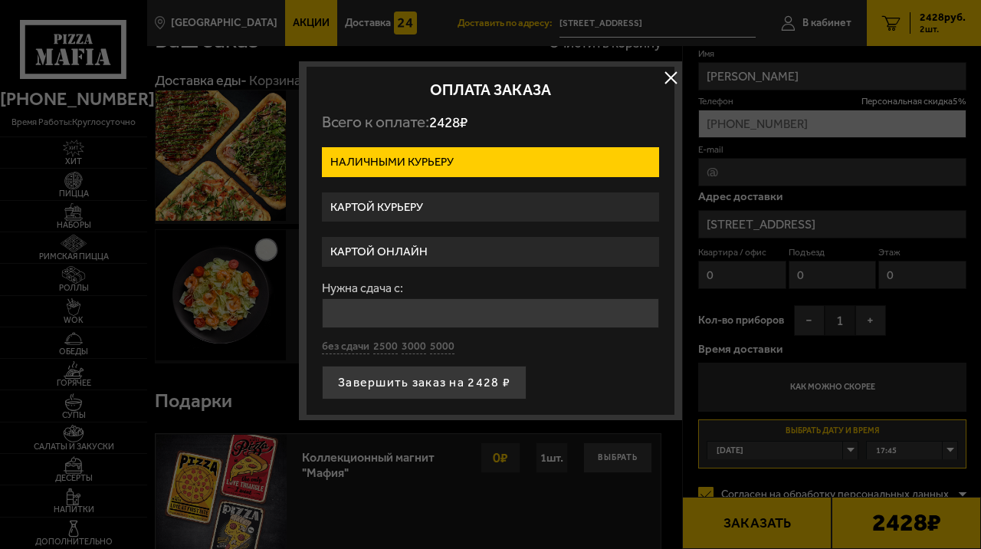
click at [491, 202] on label "Картой курьеру" at bounding box center [490, 207] width 337 height 30
click at [0, 0] on input "Картой курьеру" at bounding box center [0, 0] width 0 height 0
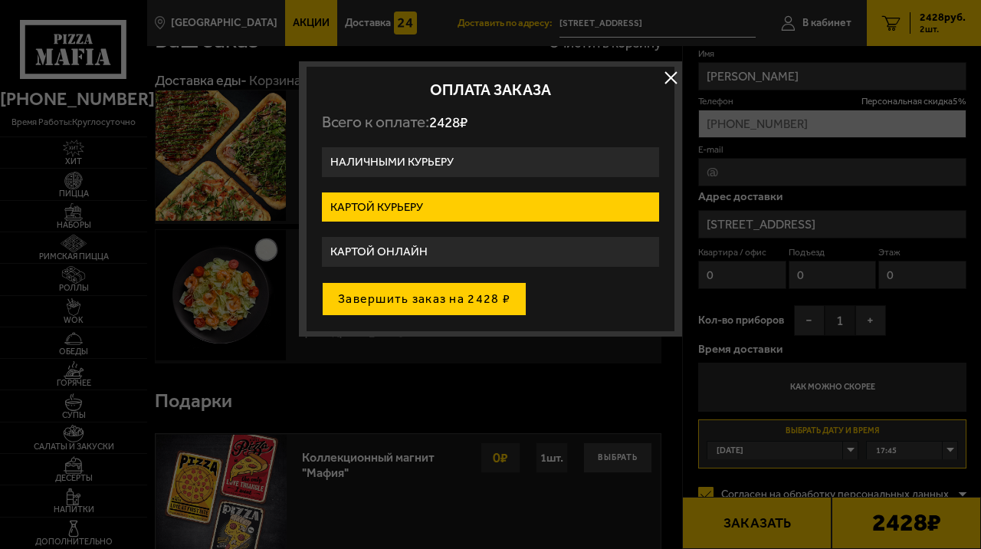
click at [455, 304] on button "Завершить заказ на 2428 ₽" at bounding box center [424, 299] width 205 height 34
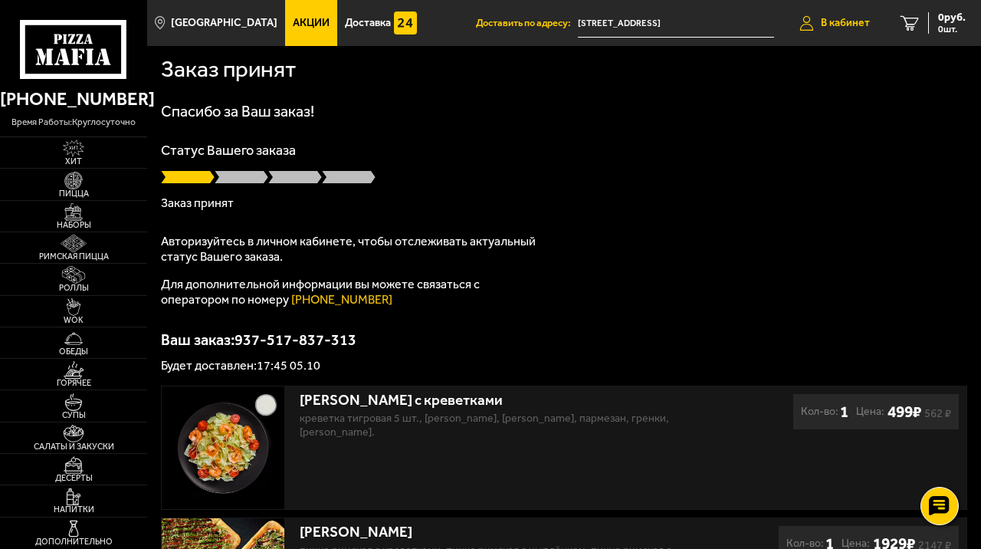
click at [855, 18] on span "В кабинет" at bounding box center [845, 23] width 49 height 11
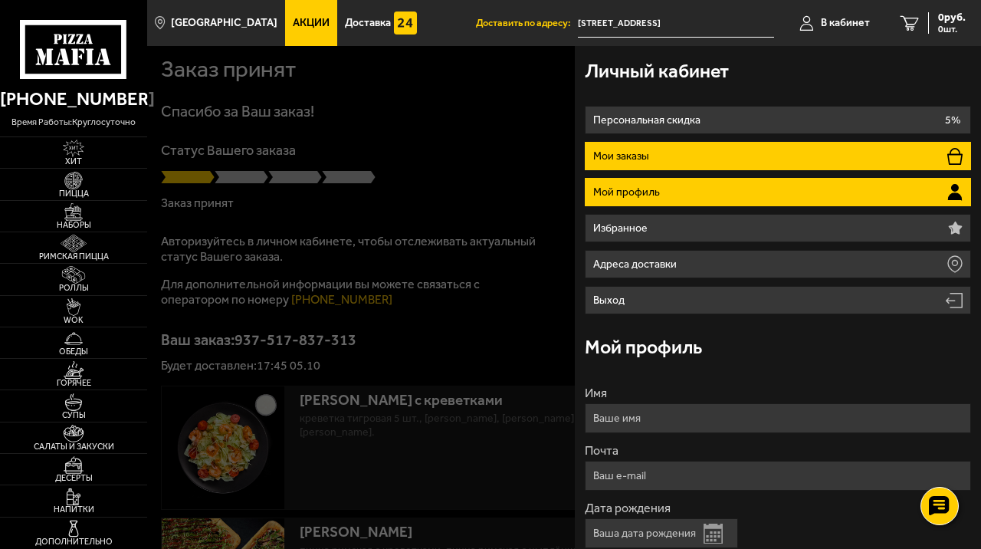
click at [679, 155] on li "Мои заказы" at bounding box center [778, 156] width 386 height 28
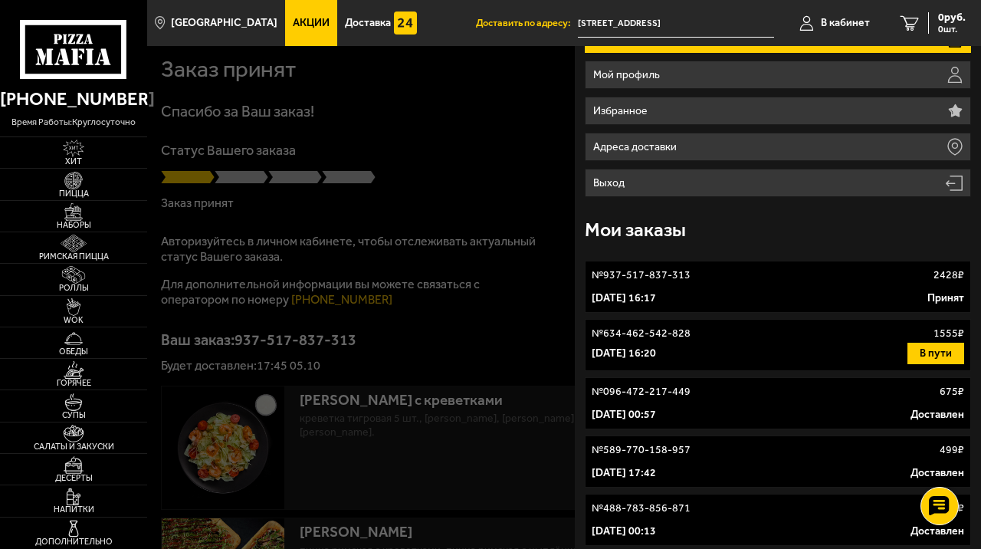
scroll to position [121, 0]
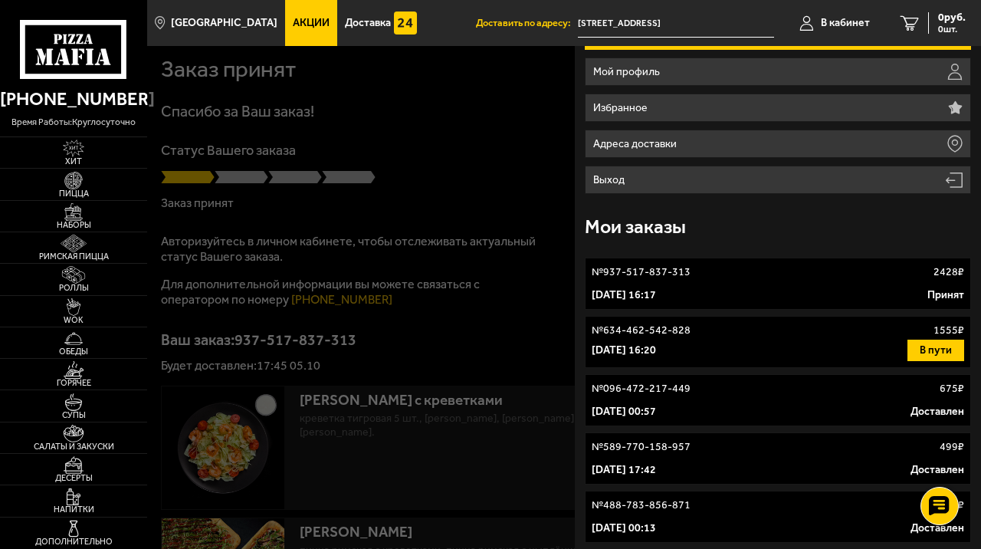
click at [774, 293] on div "[DATE] 16:17 Принят" at bounding box center [778, 295] width 372 height 15
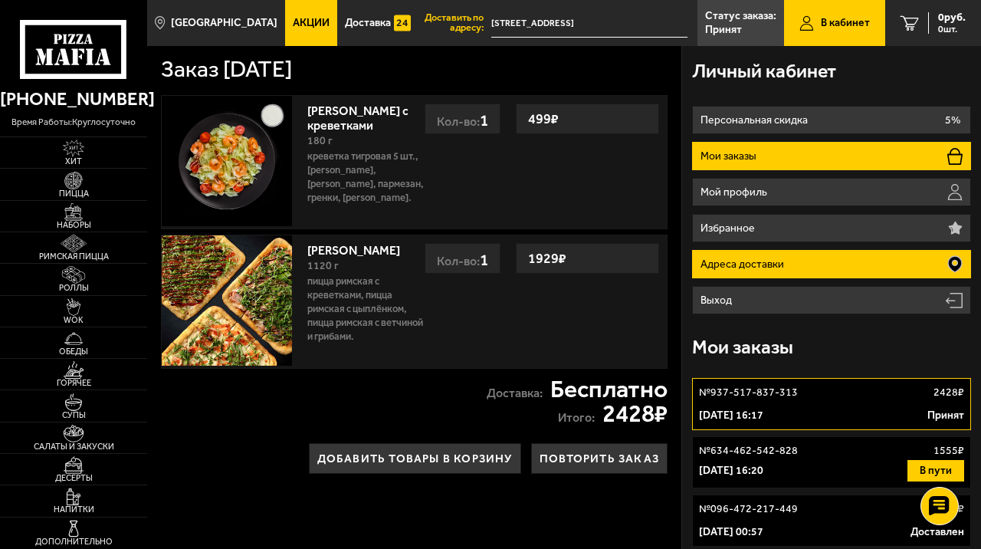
click at [766, 258] on li "Адреса доставки" at bounding box center [831, 264] width 278 height 28
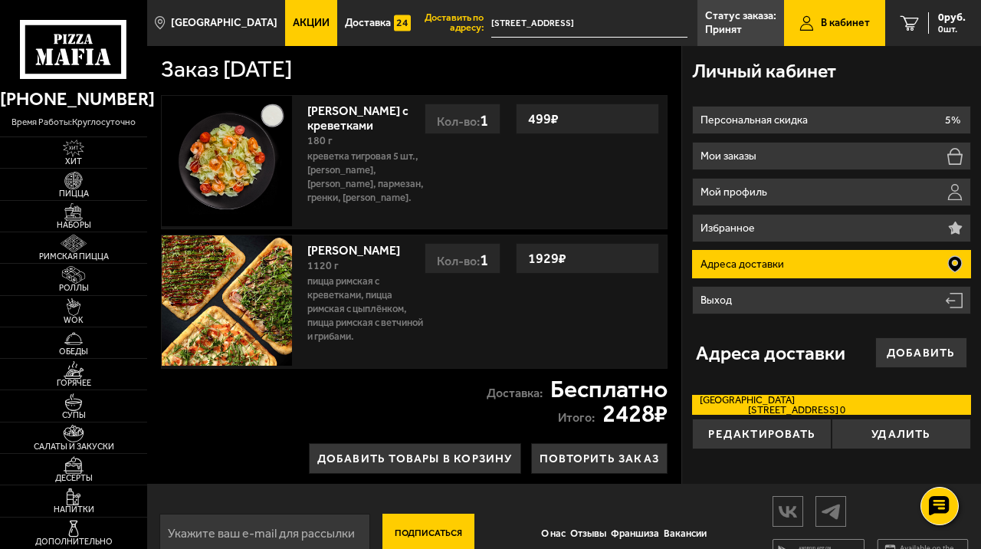
scroll to position [33, 0]
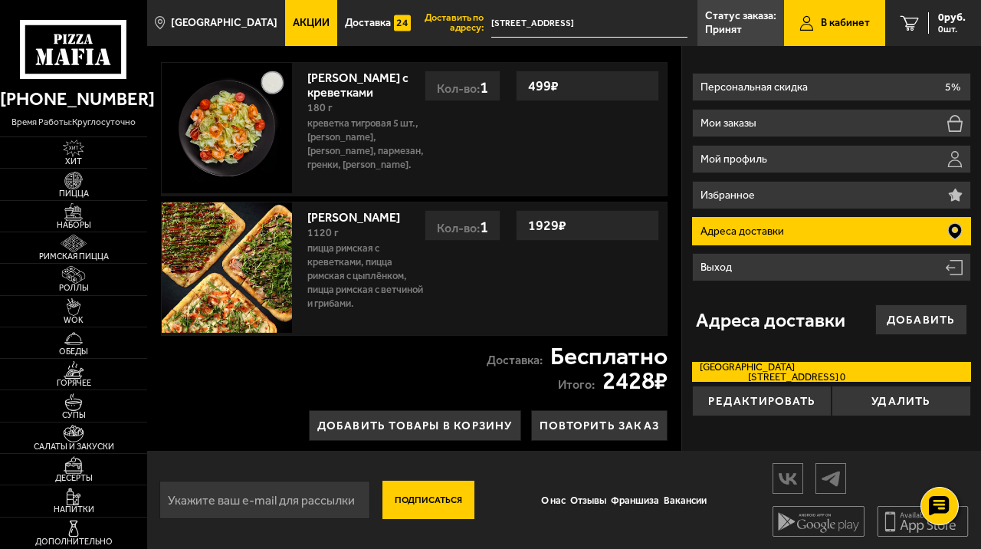
click at [790, 373] on span "[STREET_ADDRESS] 0" at bounding box center [779, 377] width 142 height 10
click at [0, 0] on input "[GEOGRAPHIC_DATA][STREET_ADDRESS] 0" at bounding box center [0, 0] width 0 height 0
click at [736, 411] on button "Редактировать" at bounding box center [762, 401] width 140 height 31
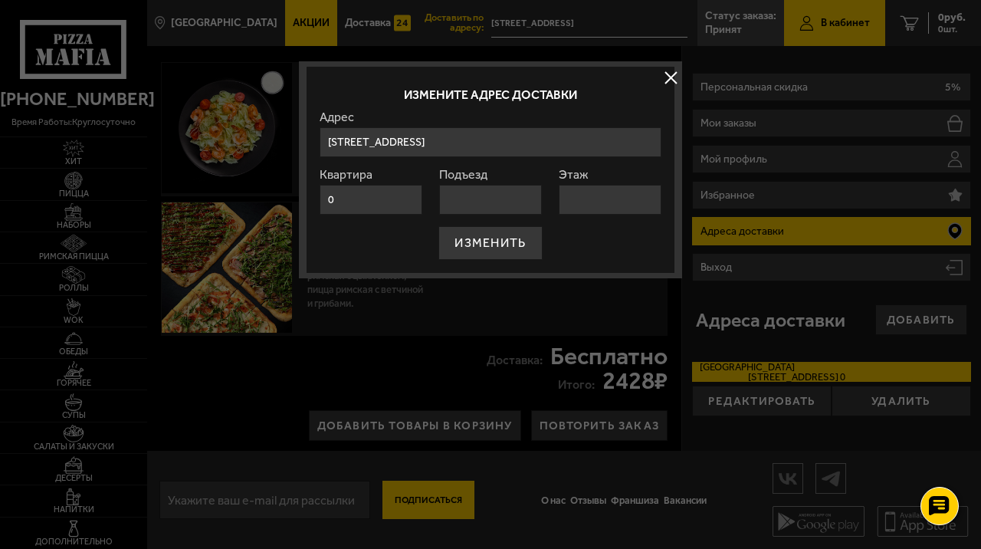
click at [675, 77] on button at bounding box center [670, 77] width 23 height 23
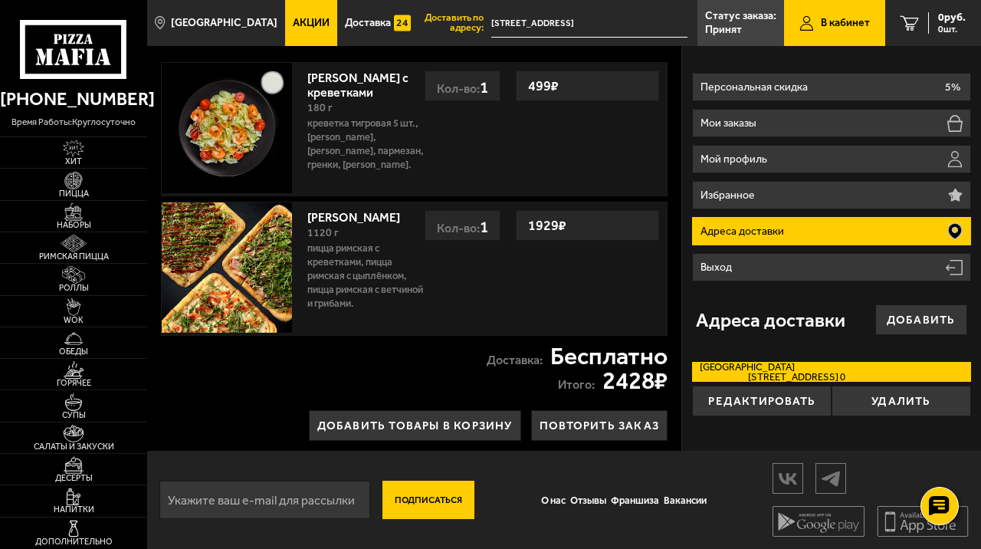
scroll to position [0, 0]
